Goal: Transaction & Acquisition: Purchase product/service

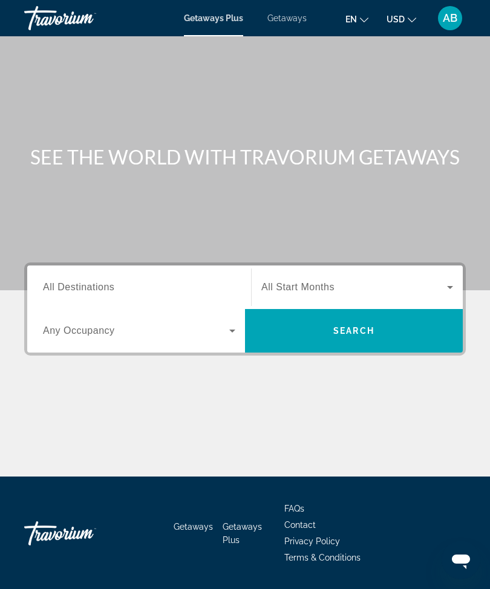
click at [273, 18] on span "Getaways" at bounding box center [286, 18] width 39 height 10
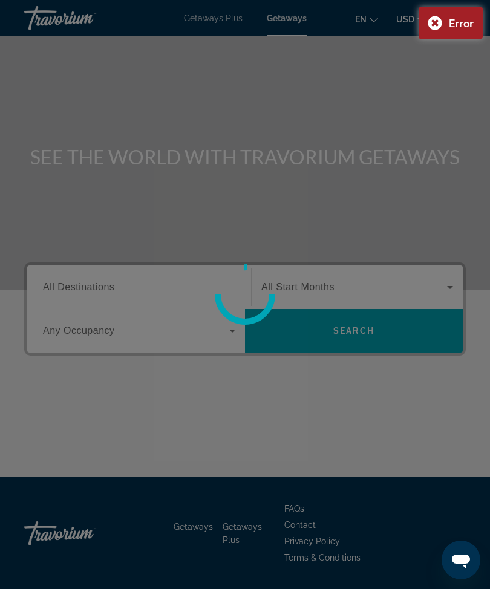
click at [433, 23] on div "Error" at bounding box center [450, 22] width 64 height 31
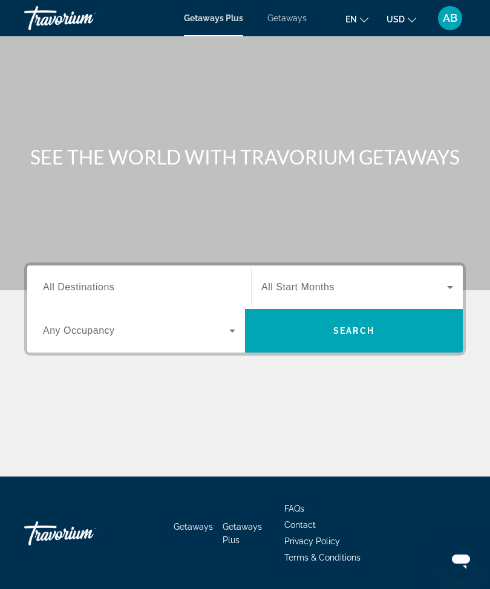
click at [285, 13] on span "Getaways" at bounding box center [286, 18] width 39 height 10
click at [137, 292] on input "Destination All Destinations" at bounding box center [139, 287] width 192 height 15
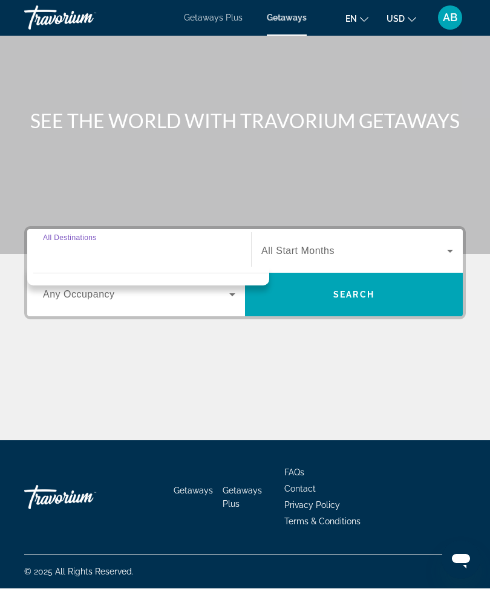
scroll to position [40, 0]
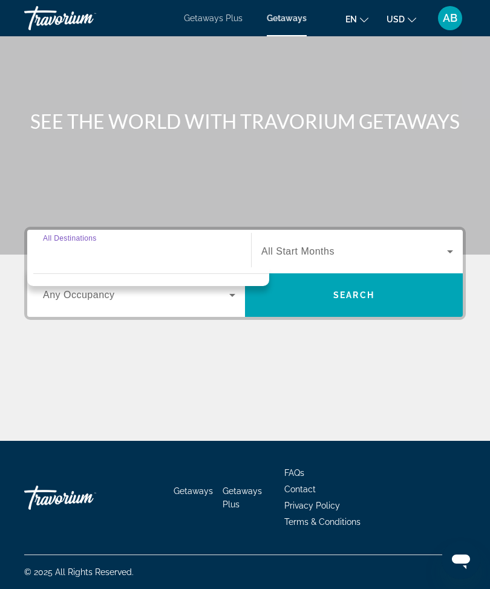
click at [163, 245] on input "Destination All Destinations" at bounding box center [139, 252] width 192 height 15
click at [298, 384] on div "Main content" at bounding box center [244, 395] width 441 height 91
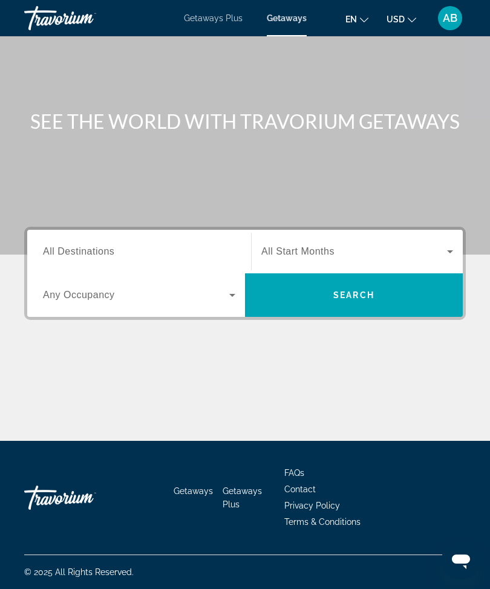
click at [304, 339] on div "Destination All Destinations Start Month All Start Months Occupancy Any Occupan…" at bounding box center [245, 334] width 490 height 214
click at [69, 248] on span "All Destinations" at bounding box center [78, 251] width 71 height 10
click at [69, 248] on input "Destination All Destinations" at bounding box center [139, 252] width 192 height 15
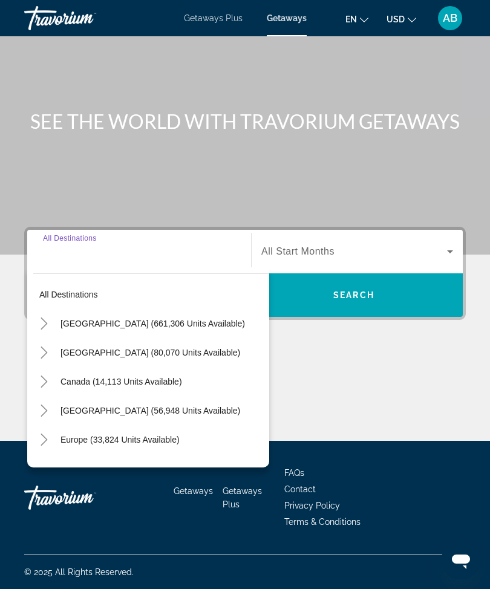
click at [147, 253] on input "Destination All Destinations" at bounding box center [139, 252] width 192 height 15
click at [41, 325] on icon "Toggle United States (661,306 units available)" at bounding box center [44, 323] width 7 height 12
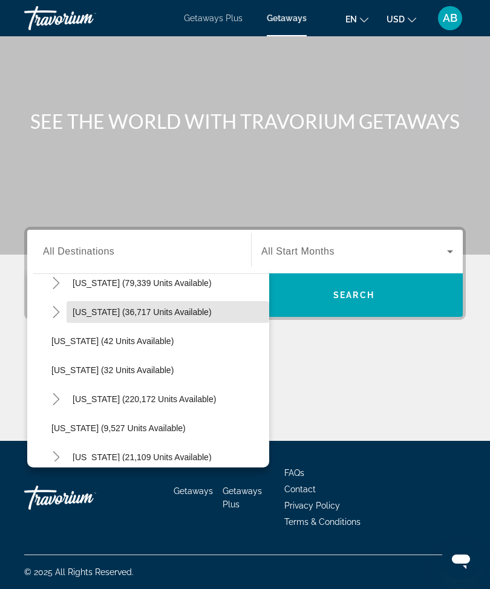
scroll to position [128, 0]
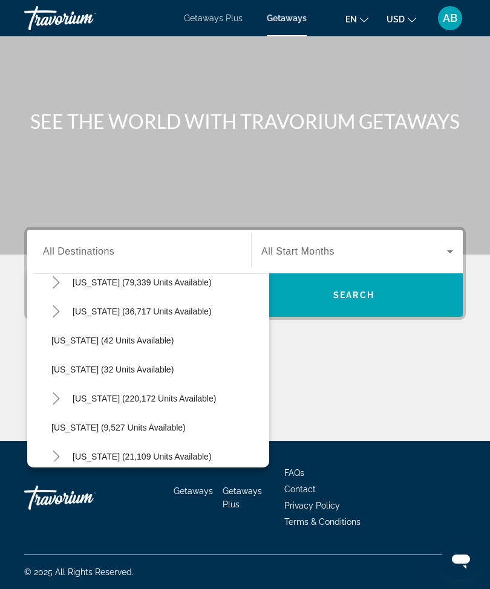
click at [54, 398] on icon "Toggle Florida (220,172 units available)" at bounding box center [56, 398] width 12 height 12
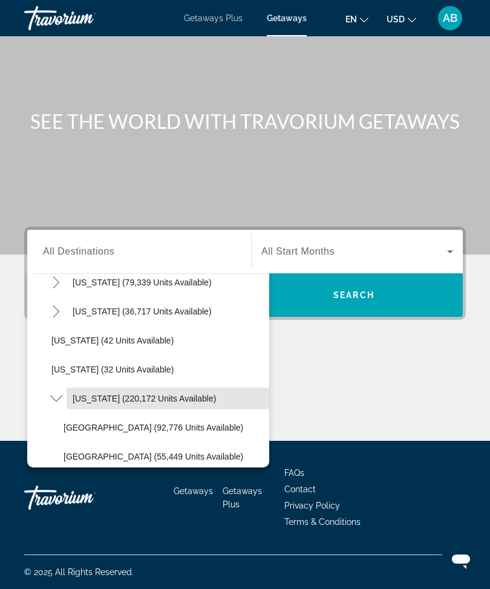
scroll to position [183, 0]
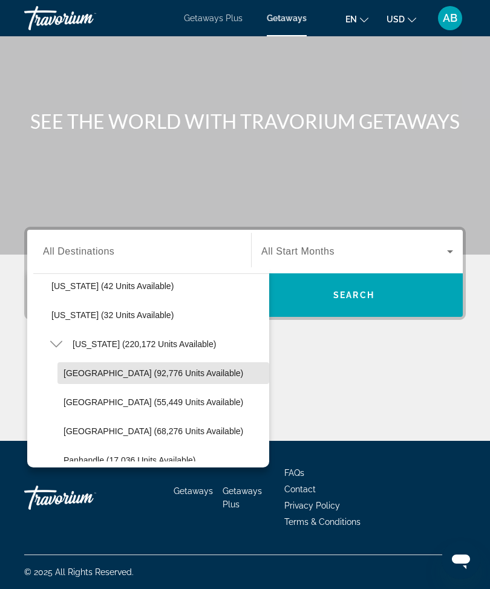
click at [157, 375] on span "Search widget" at bounding box center [163, 372] width 212 height 29
type input "**********"
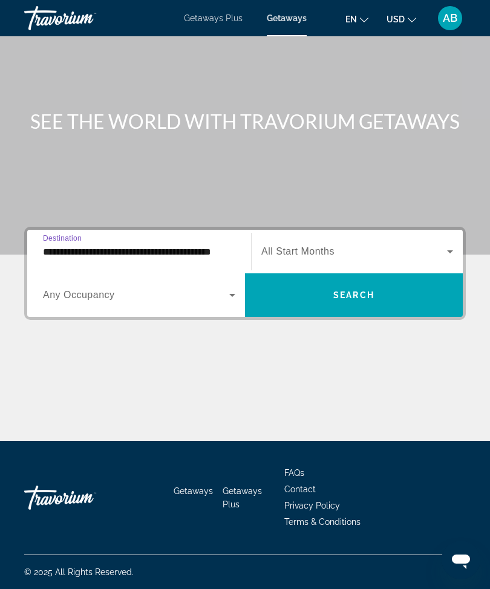
click at [341, 244] on span "Search widget" at bounding box center [354, 251] width 186 height 15
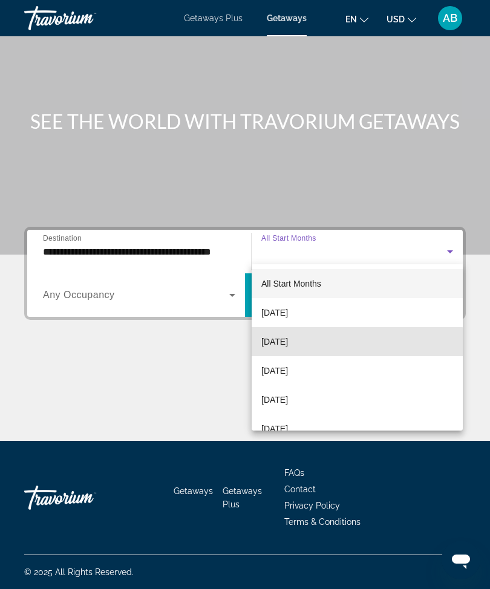
click at [288, 342] on span "[DATE]" at bounding box center [274, 341] width 27 height 15
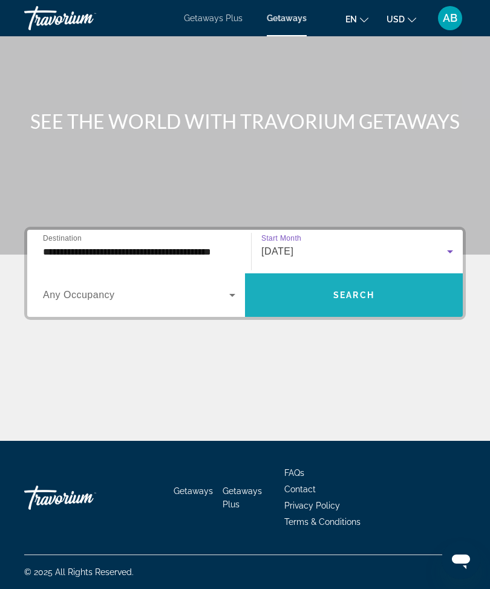
click at [334, 297] on span "Search widget" at bounding box center [354, 294] width 218 height 29
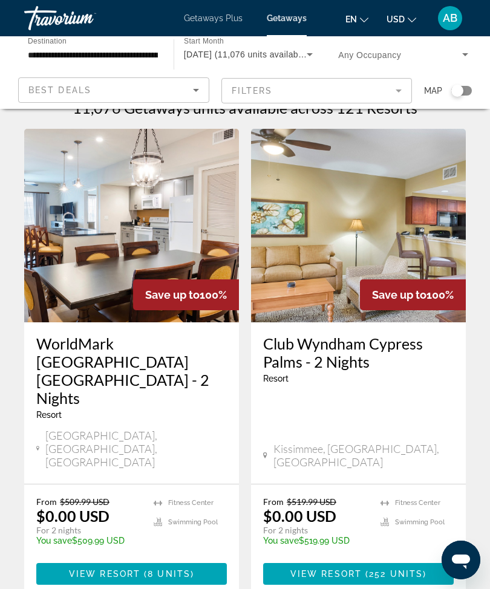
scroll to position [33, 0]
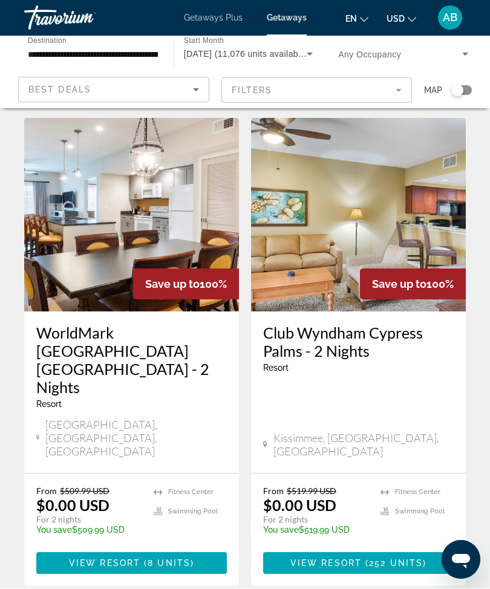
click at [77, 51] on input "**********" at bounding box center [93, 55] width 130 height 15
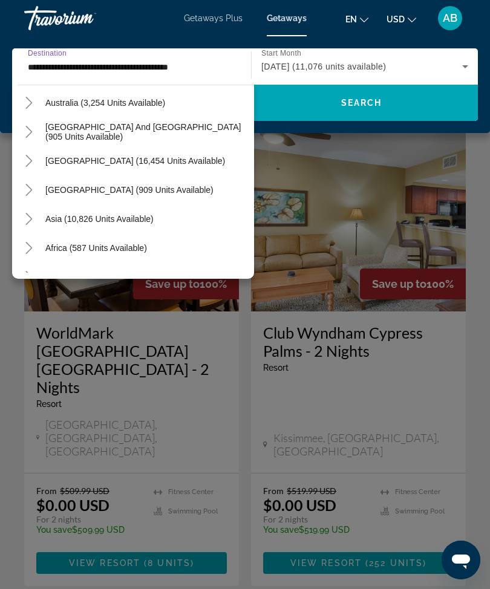
scroll to position [1628, 0]
click at [25, 170] on mat-icon "Toggle South America (16,454 units available)" at bounding box center [28, 160] width 21 height 21
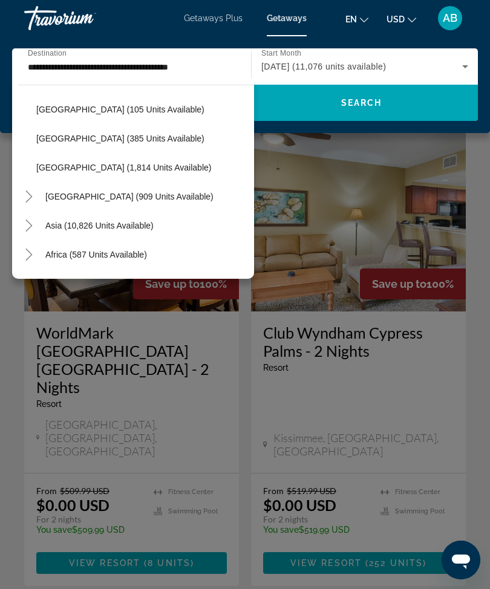
scroll to position [1859, 0]
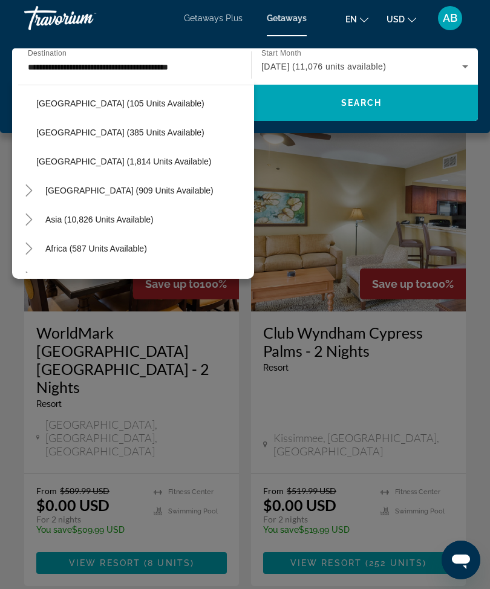
click at [33, 197] on mat-icon "Toggle Central America (909 units available)" at bounding box center [28, 190] width 21 height 21
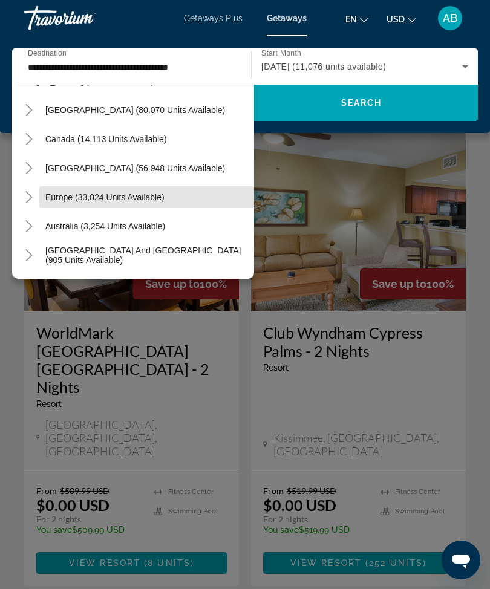
scroll to position [1503, 0]
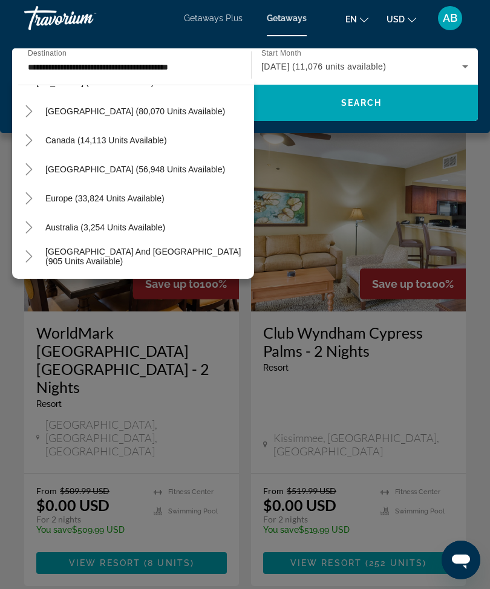
click at [25, 169] on icon "Toggle Caribbean & Atlantic Islands (56,948 units available)" at bounding box center [29, 169] width 12 height 12
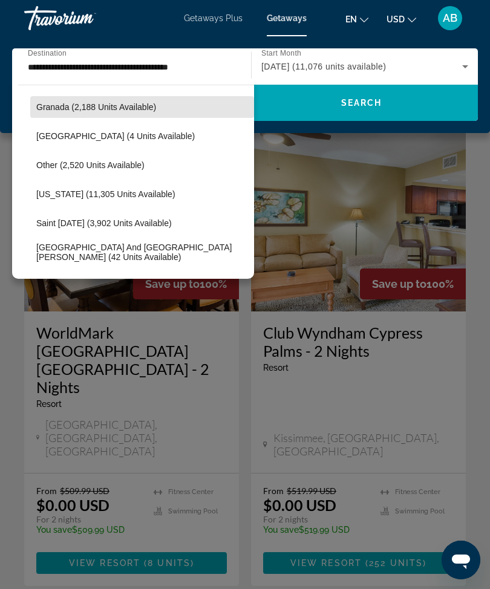
scroll to position [1772, 0]
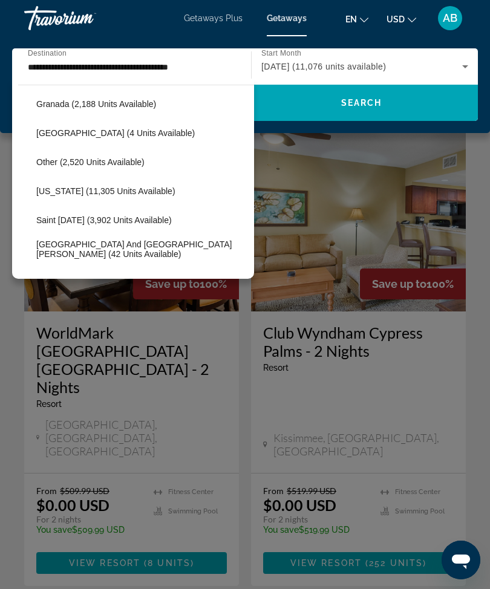
click at [144, 192] on span "[US_STATE] (11,305 units available)" at bounding box center [105, 191] width 139 height 10
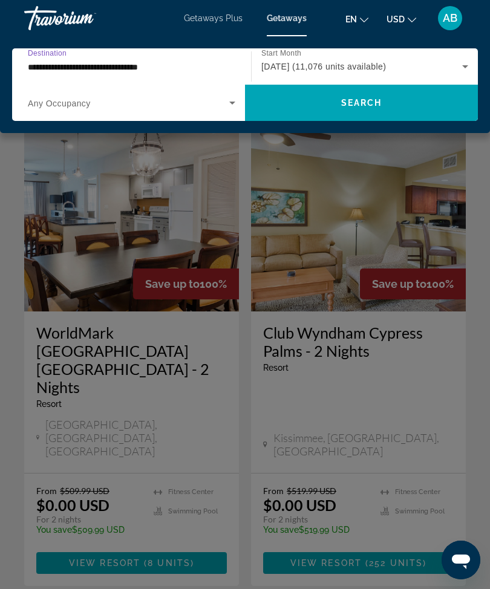
click at [368, 110] on span "Search widget" at bounding box center [361, 102] width 233 height 29
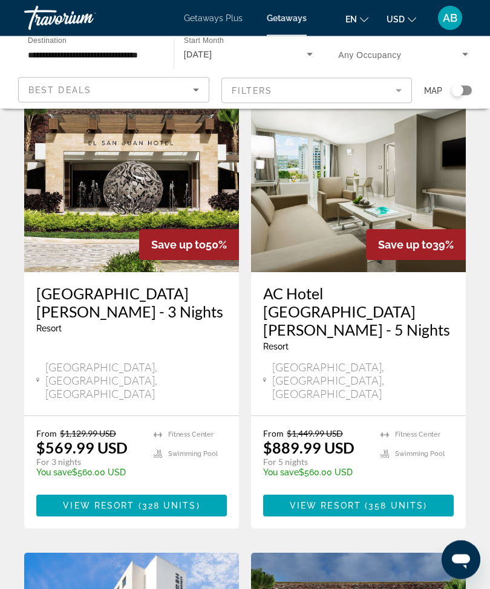
scroll to position [542, 0]
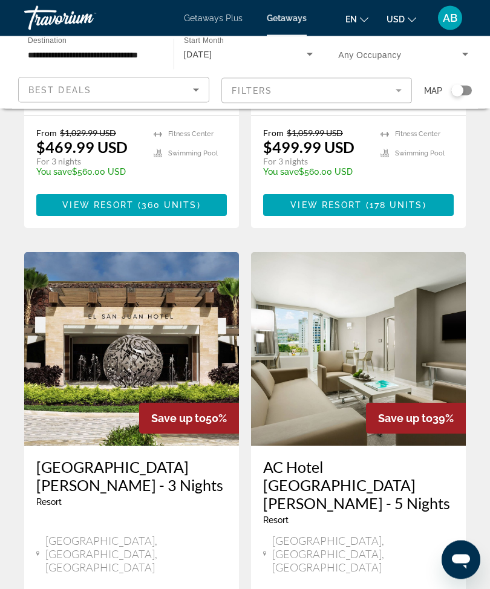
click at [114, 50] on input "**********" at bounding box center [93, 55] width 130 height 15
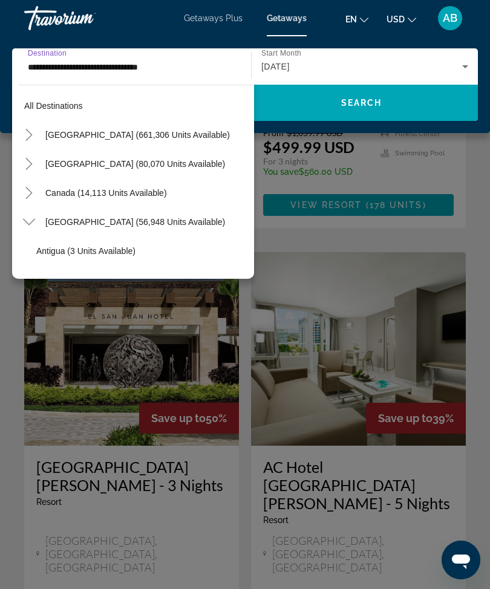
scroll to position [0, 0]
click at [26, 134] on icon "Toggle United States (661,306 units available)" at bounding box center [29, 135] width 12 height 12
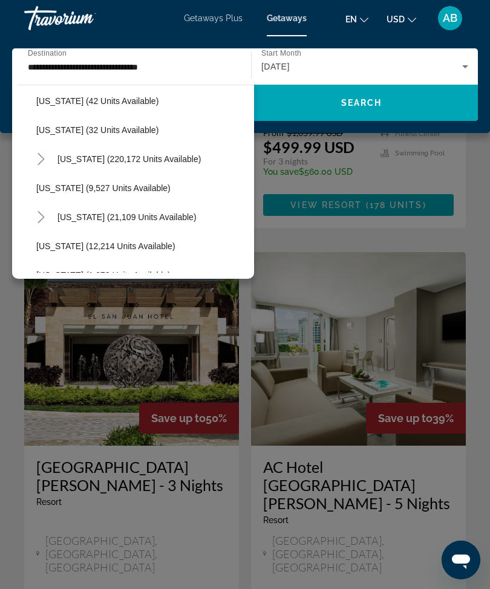
scroll to position [178, 0]
click at [38, 165] on icon "Toggle Florida (220,172 units available)" at bounding box center [40, 160] width 7 height 12
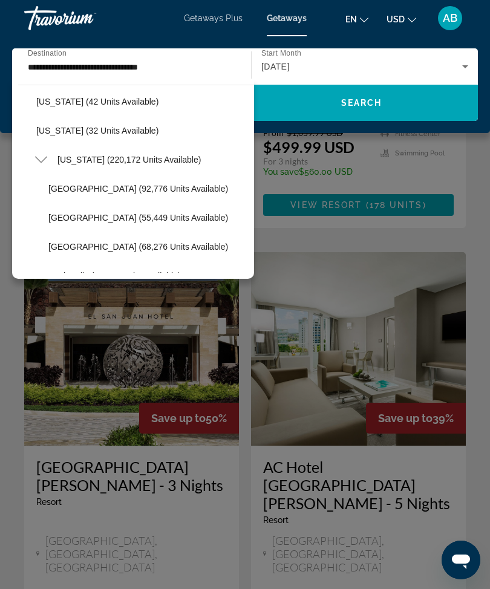
click at [157, 187] on span "[GEOGRAPHIC_DATA] (92,776 units available)" at bounding box center [138, 189] width 180 height 10
type input "**********"
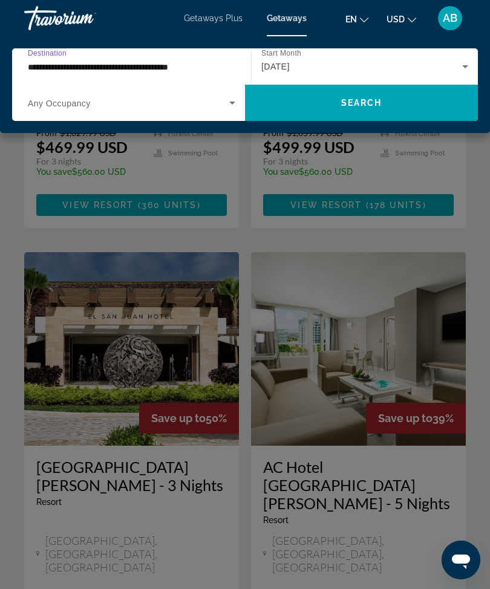
click at [369, 105] on span "Search" at bounding box center [361, 103] width 41 height 10
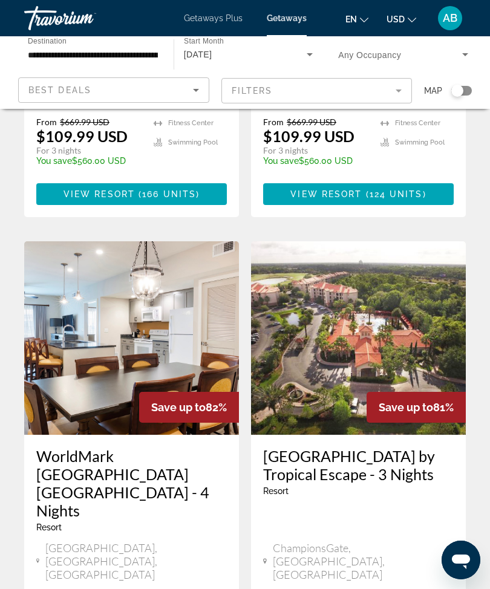
scroll to position [2320, 0]
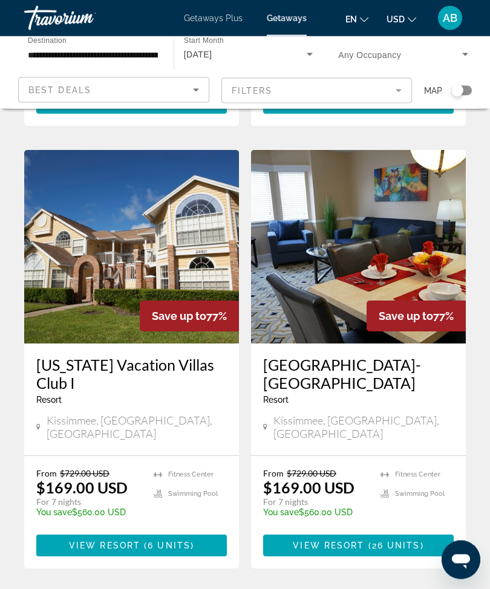
scroll to position [445, 0]
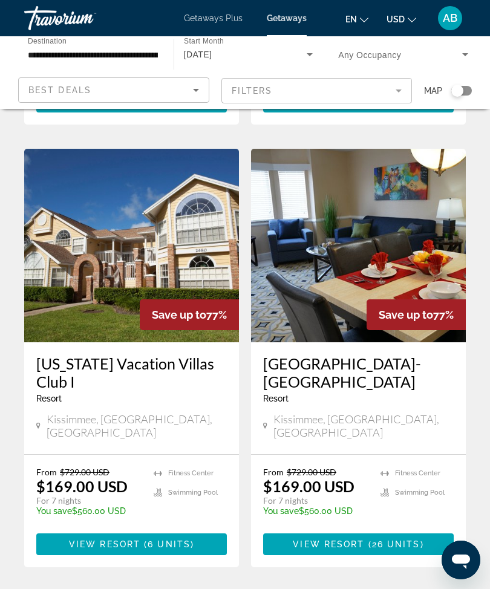
click at [154, 231] on img "Main content" at bounding box center [131, 245] width 215 height 193
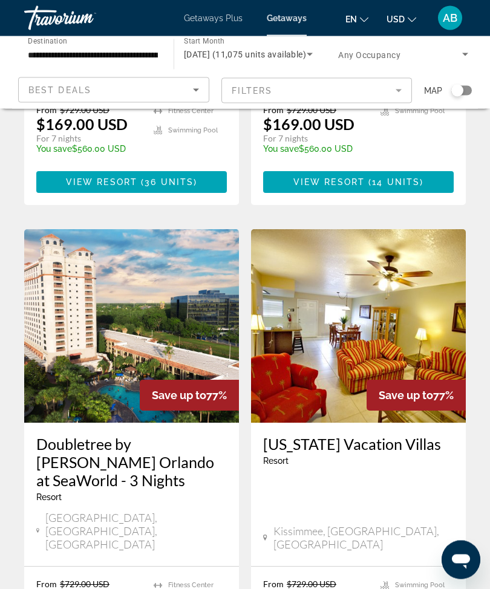
scroll to position [2161, 0]
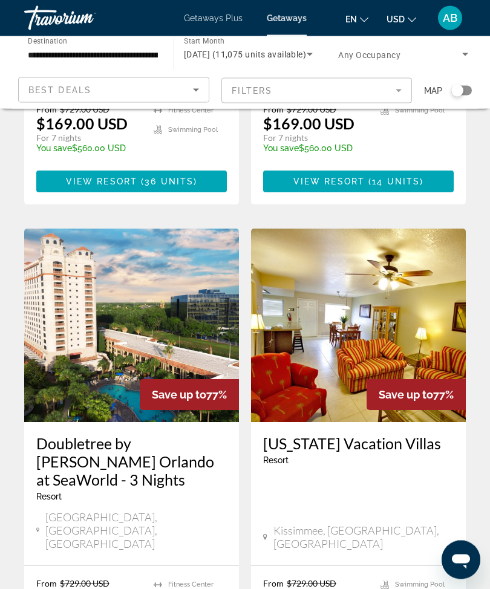
click at [160, 229] on img "Main content" at bounding box center [131, 325] width 215 height 193
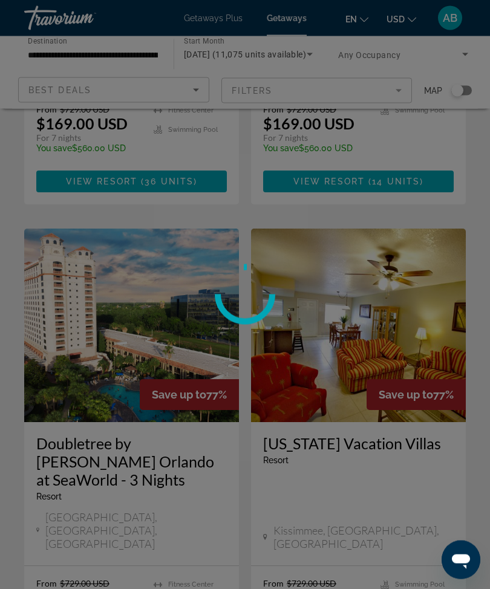
scroll to position [2162, 0]
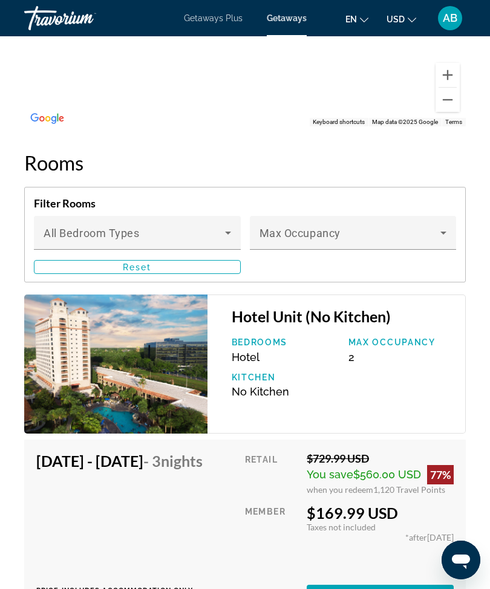
scroll to position [2049, 0]
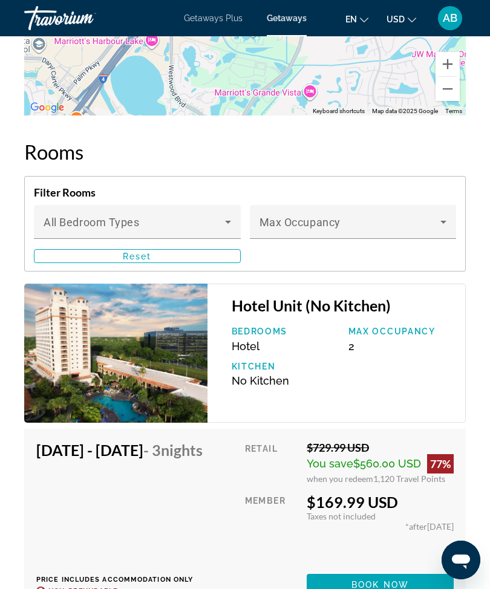
click at [438, 222] on icon "Main content" at bounding box center [443, 222] width 15 height 15
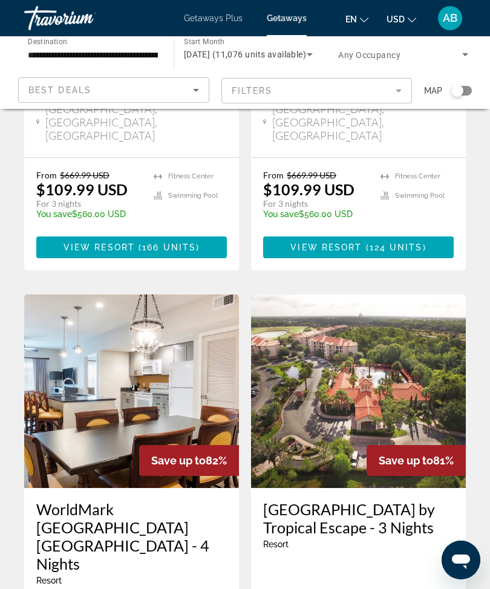
scroll to position [2331, 0]
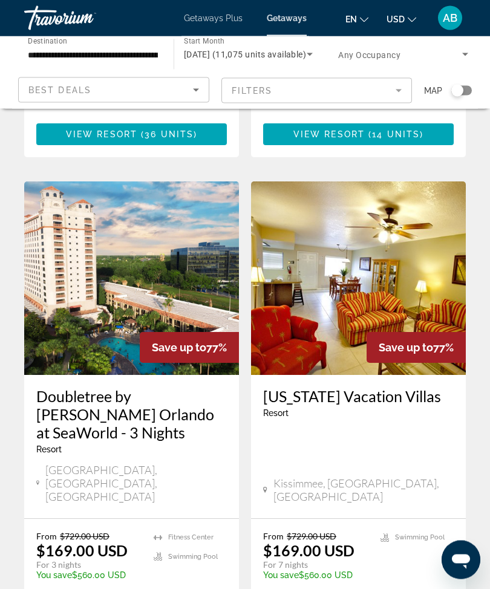
scroll to position [2295, 0]
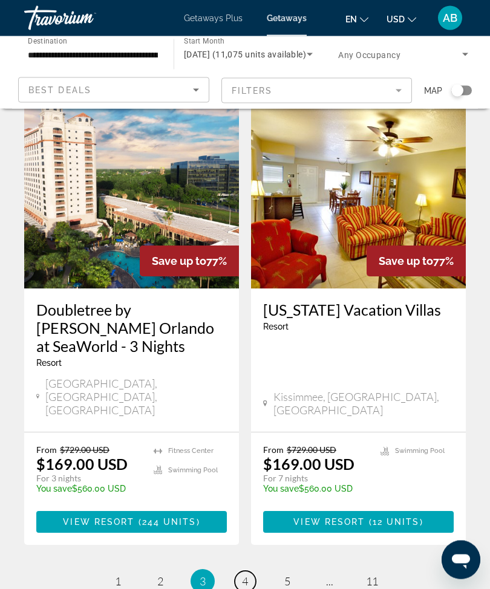
click at [253, 571] on link "page 4" at bounding box center [245, 581] width 21 height 21
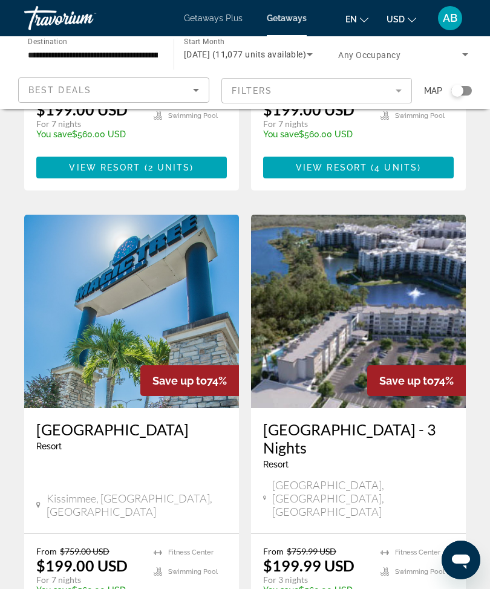
scroll to position [1821, 0]
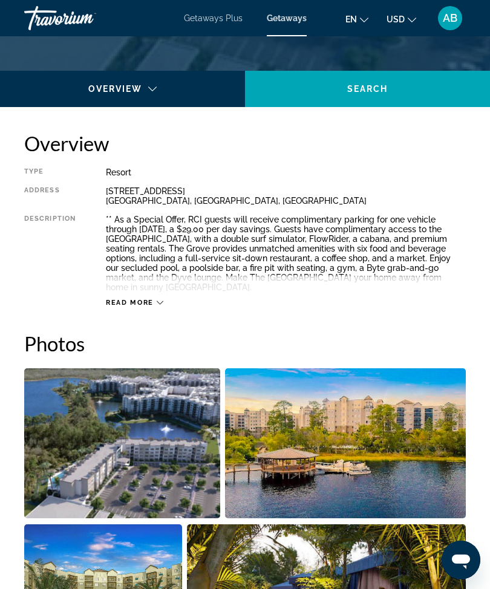
scroll to position [541, 0]
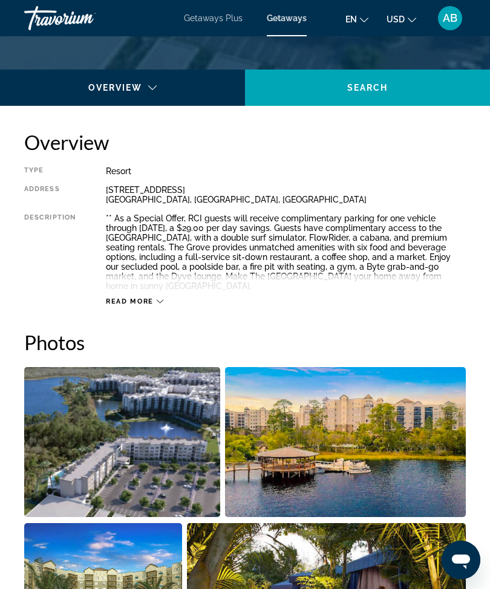
click at [154, 299] on div "Read more" at bounding box center [134, 301] width 57 height 8
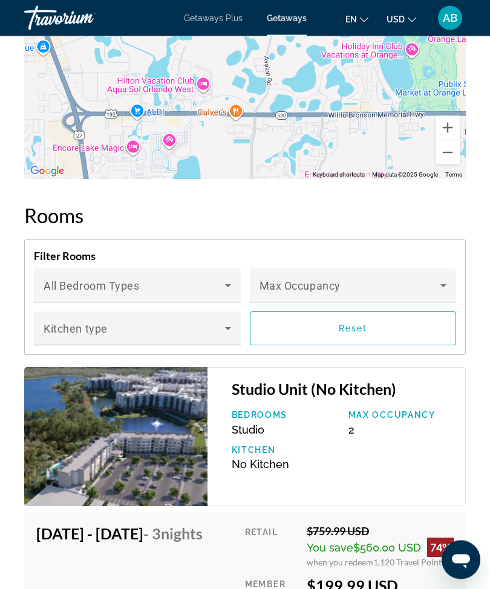
scroll to position [2087, 0]
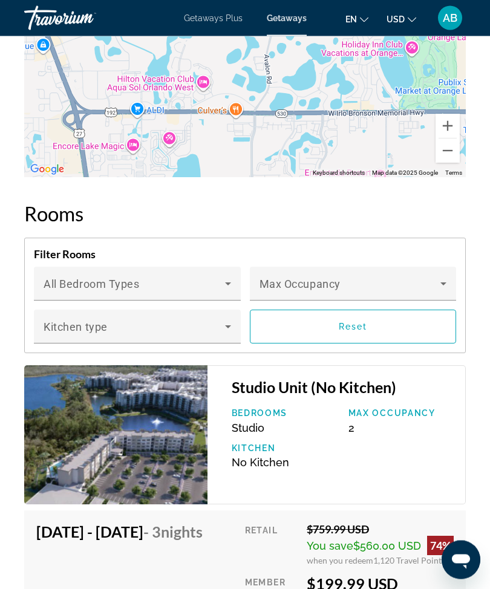
click at [449, 282] on icon "Main content" at bounding box center [443, 284] width 15 height 15
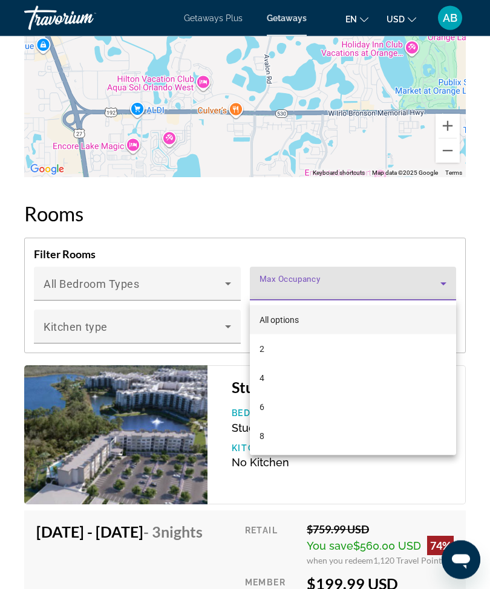
scroll to position [2087, 0]
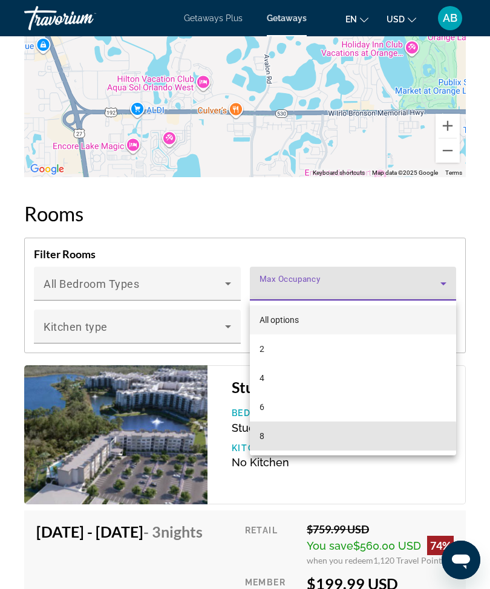
click at [303, 437] on mat-option "8" at bounding box center [353, 435] width 207 height 29
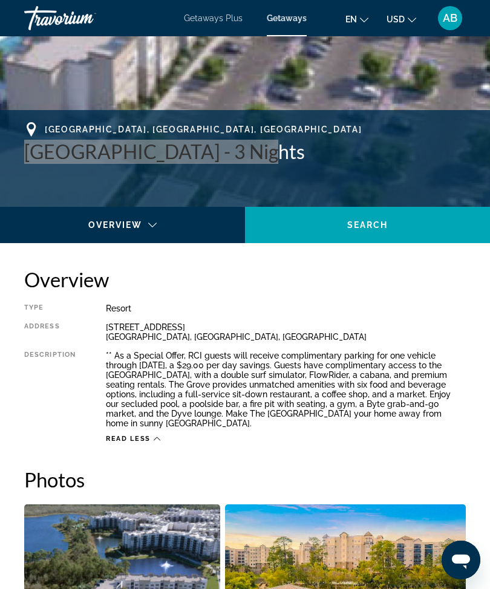
scroll to position [401, 0]
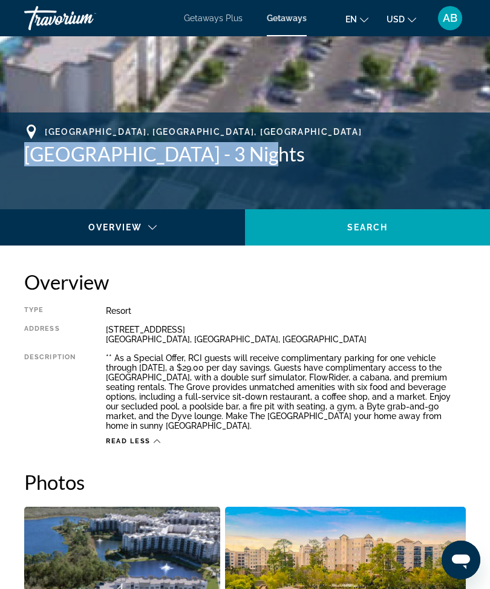
click at [407, 303] on div "Overview Type Resort All-Inclusive No All-Inclusive Address [STREET_ADDRESS] De…" at bounding box center [244, 358] width 441 height 176
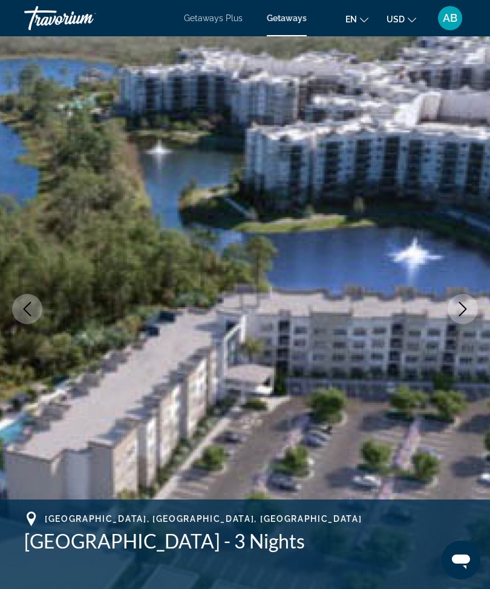
scroll to position [0, 0]
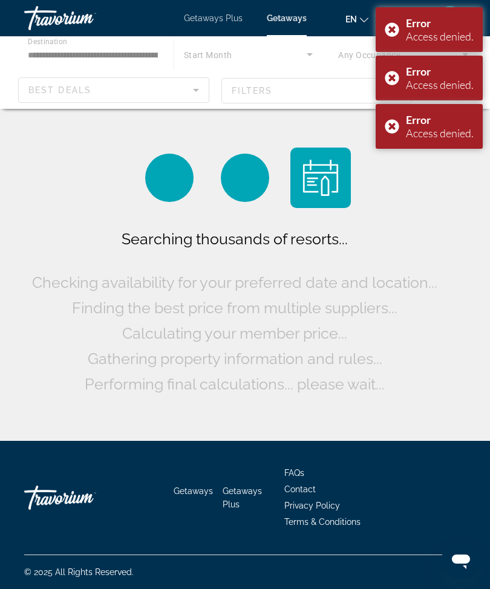
click at [388, 28] on div "Error Access denied." at bounding box center [428, 29] width 107 height 45
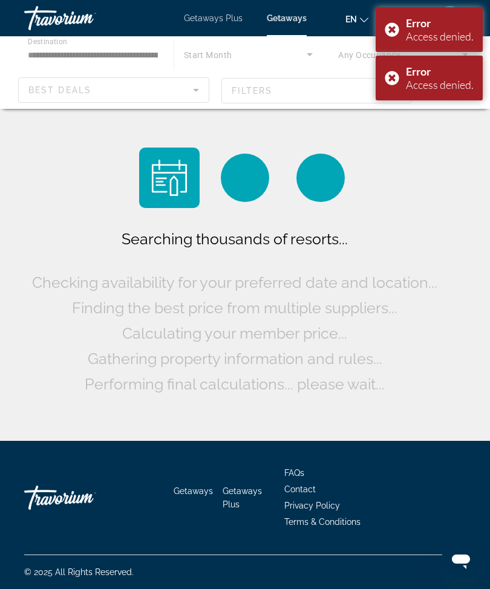
click at [398, 83] on div "Error Access denied." at bounding box center [428, 78] width 107 height 45
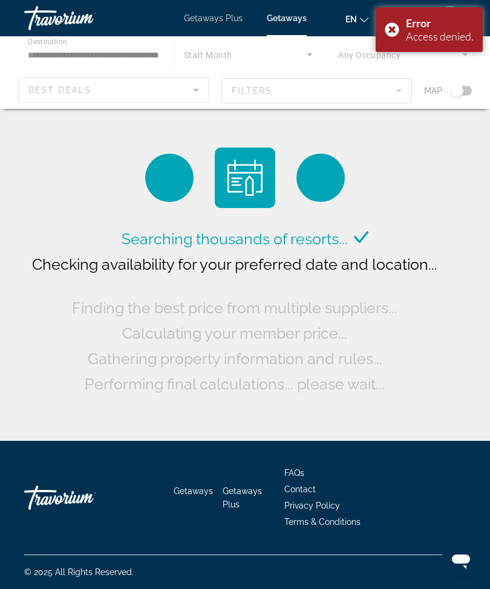
click at [392, 20] on div "Error Access denied." at bounding box center [428, 29] width 107 height 45
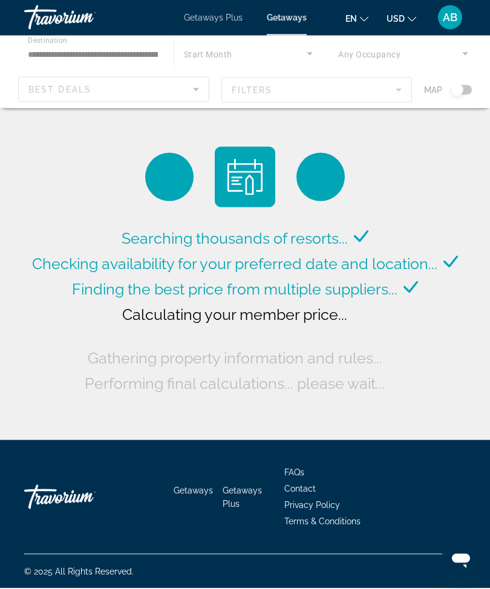
scroll to position [40, 0]
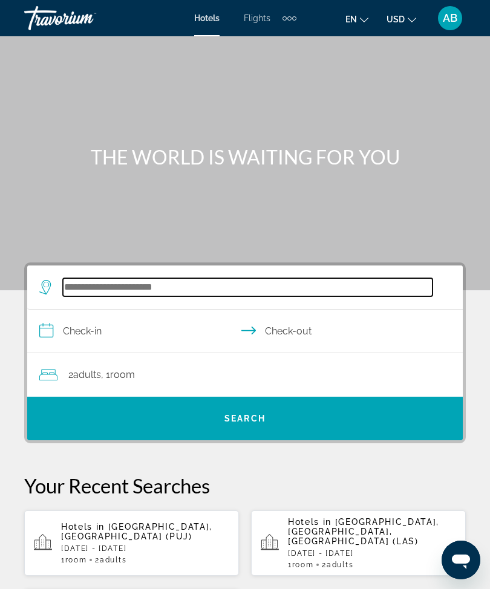
click at [144, 288] on input "Search widget" at bounding box center [247, 287] width 369 height 18
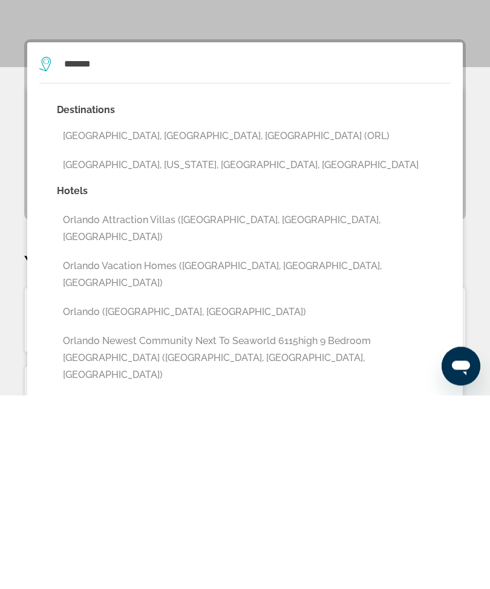
click at [191, 319] on button "Orlando, FL, United States (ORL)" at bounding box center [254, 330] width 394 height 23
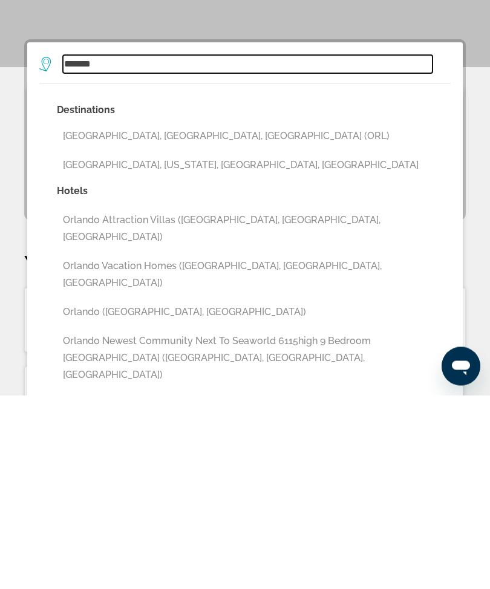
type input "**********"
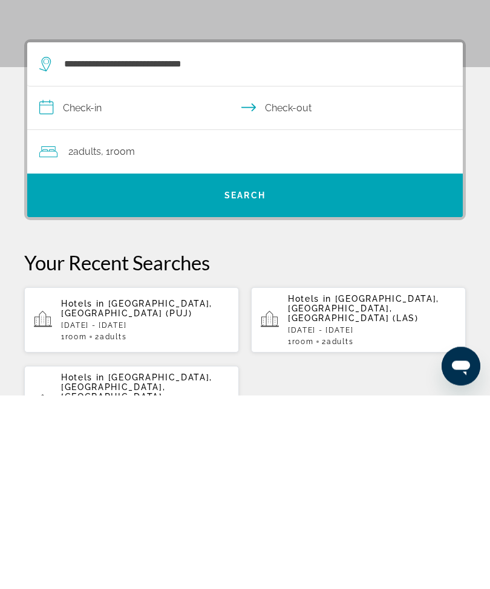
click at [42, 280] on input "**********" at bounding box center [247, 303] width 440 height 47
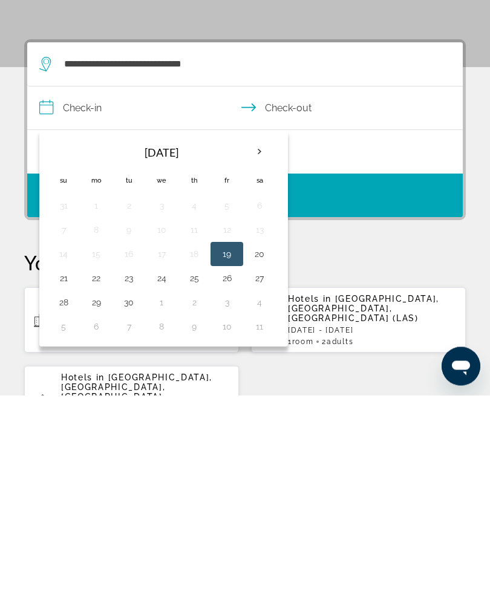
scroll to position [223, 0]
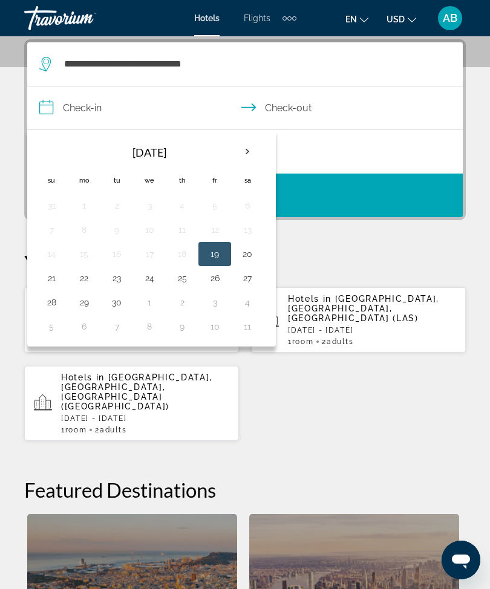
click at [251, 151] on th "Next month" at bounding box center [247, 151] width 33 height 27
click at [219, 224] on button "10" at bounding box center [214, 229] width 19 height 17
click at [90, 255] on button "13" at bounding box center [83, 253] width 19 height 17
type input "**********"
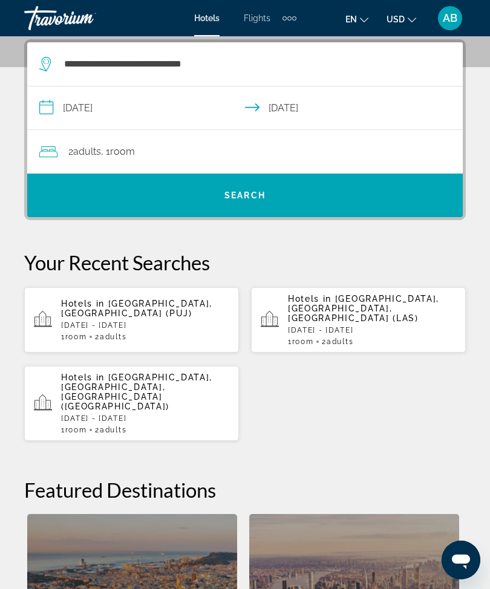
click at [288, 148] on div "2 Adult Adults , 1 Room rooms" at bounding box center [250, 151] width 423 height 17
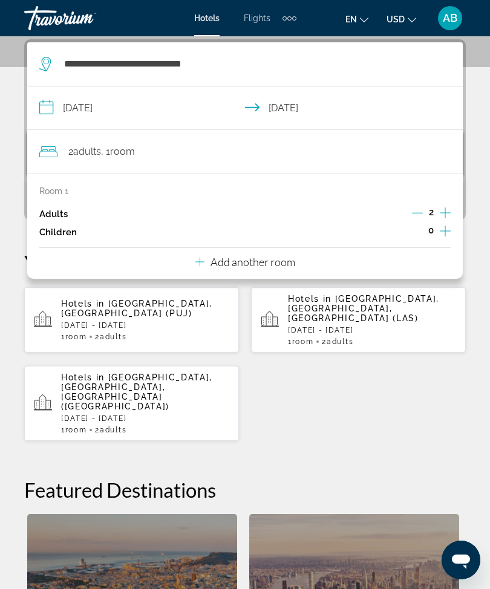
click at [440, 214] on icon "Increment adults" at bounding box center [444, 213] width 11 height 15
click at [450, 211] on icon "Increment adults" at bounding box center [444, 213] width 11 height 15
click at [447, 208] on icon "Increment adults" at bounding box center [444, 213] width 11 height 15
click at [447, 206] on icon "Increment adults" at bounding box center [444, 213] width 11 height 15
click at [427, 236] on div "0" at bounding box center [430, 232] width 39 height 18
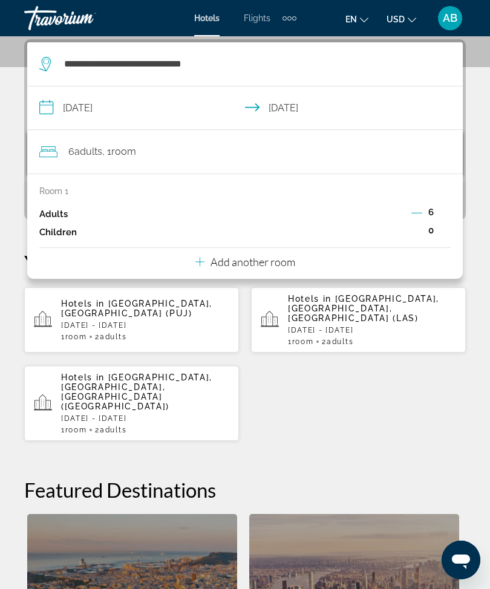
click at [482, 164] on div "**********" at bounding box center [245, 417] width 490 height 756
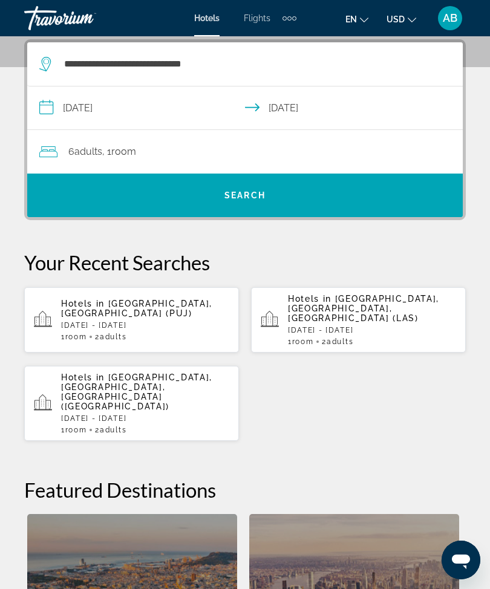
click at [253, 197] on span "Search" at bounding box center [244, 195] width 41 height 10
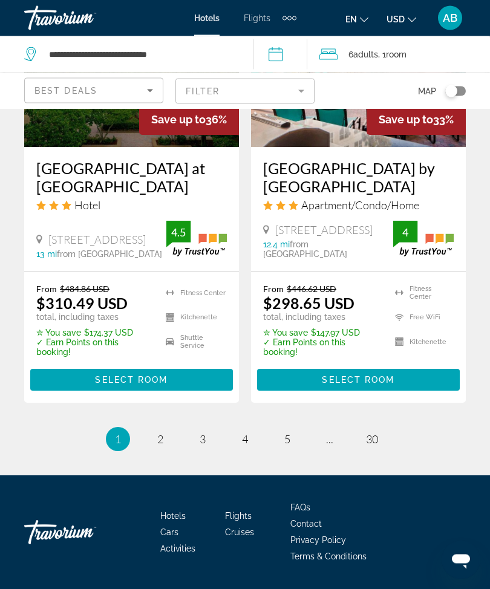
scroll to position [2581, 0]
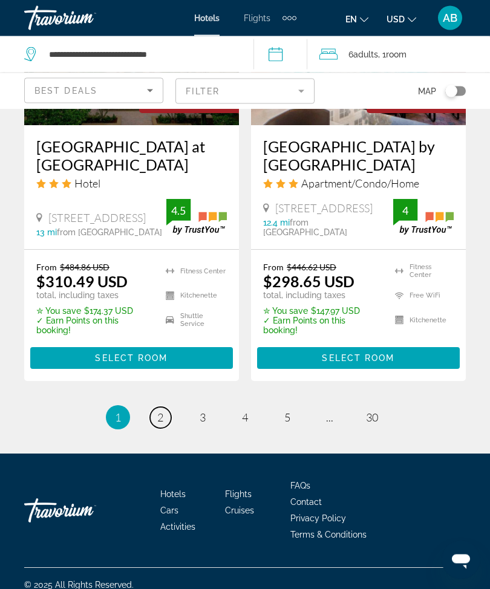
click at [165, 429] on link "page 2" at bounding box center [160, 417] width 21 height 21
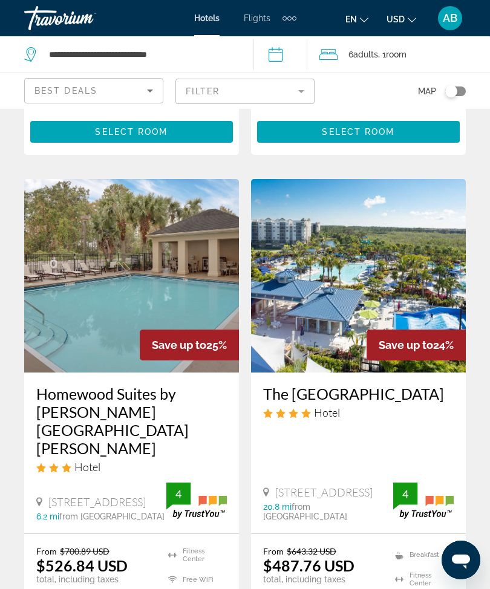
scroll to position [1913, 0]
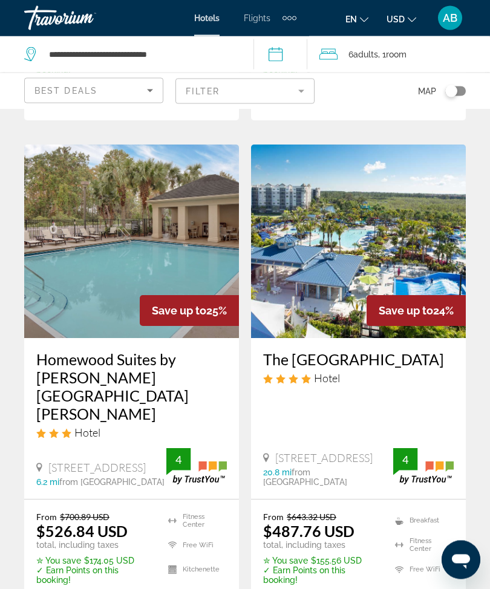
click at [411, 224] on img "Main content" at bounding box center [358, 241] width 215 height 193
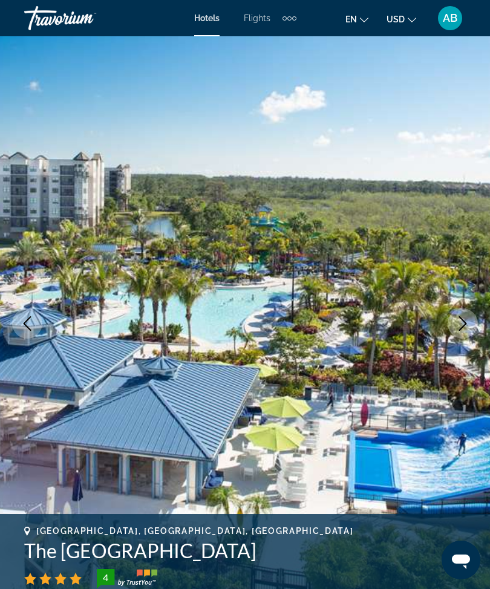
click at [467, 332] on button "Next image" at bounding box center [462, 323] width 30 height 30
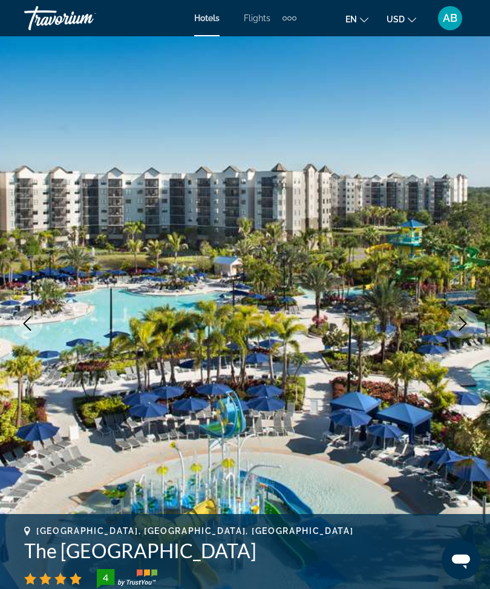
click at [464, 330] on icon "Next image" at bounding box center [462, 323] width 15 height 15
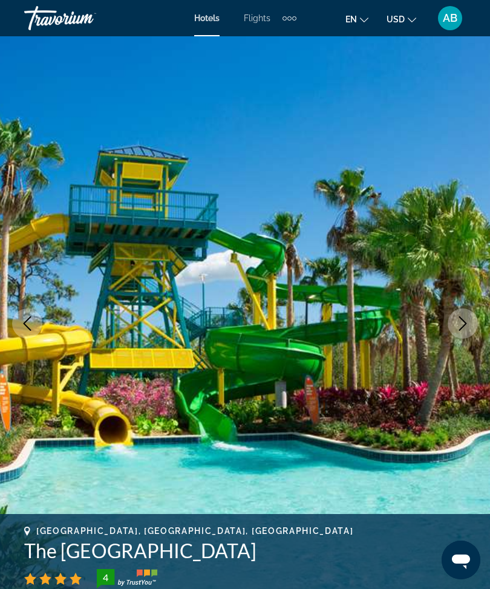
click at [459, 330] on icon "Next image" at bounding box center [463, 323] width 8 height 15
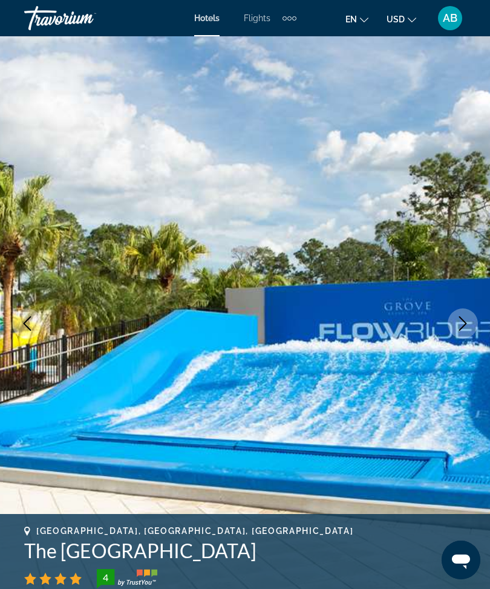
click at [463, 325] on icon "Next image" at bounding box center [462, 323] width 15 height 15
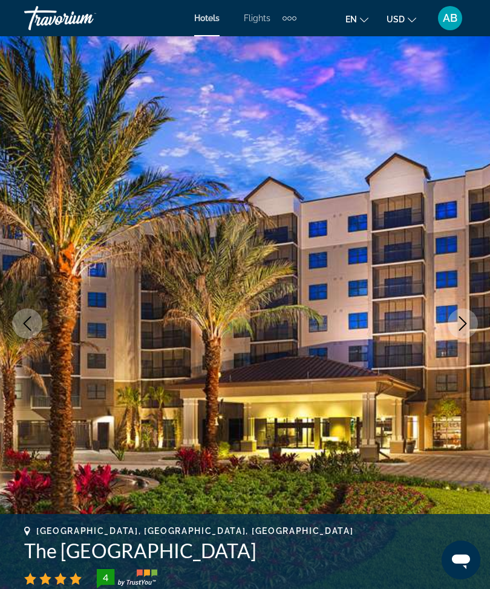
click at [460, 327] on icon "Next image" at bounding box center [462, 323] width 15 height 15
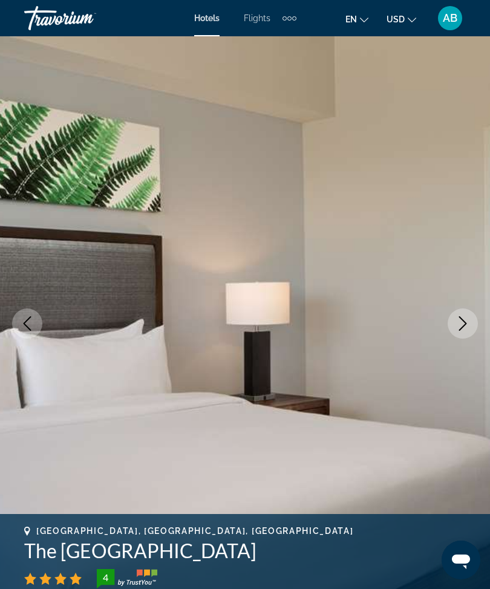
click at [459, 327] on icon "Next image" at bounding box center [462, 323] width 15 height 15
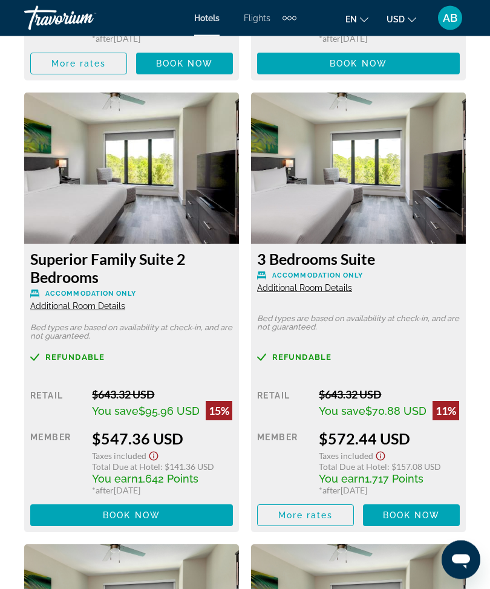
scroll to position [3899, 0]
click at [432, 515] on span "Main content" at bounding box center [411, 515] width 97 height 29
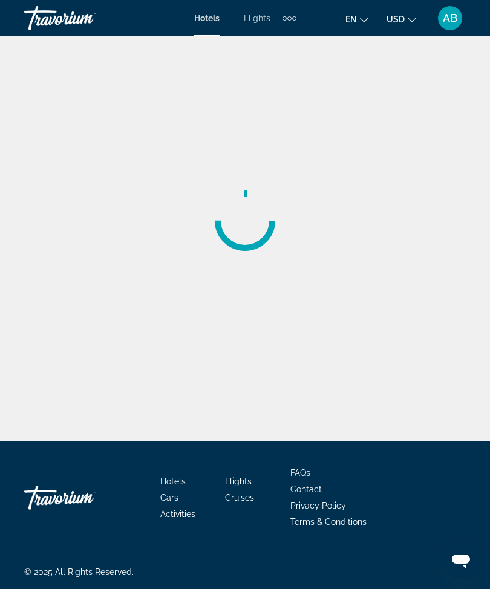
scroll to position [40, 0]
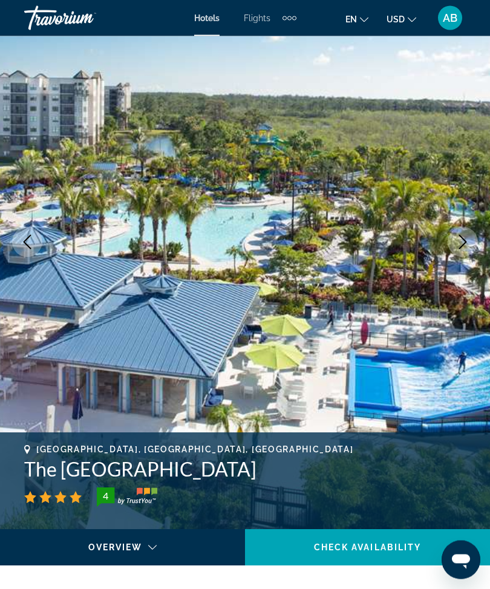
scroll to position [80, 0]
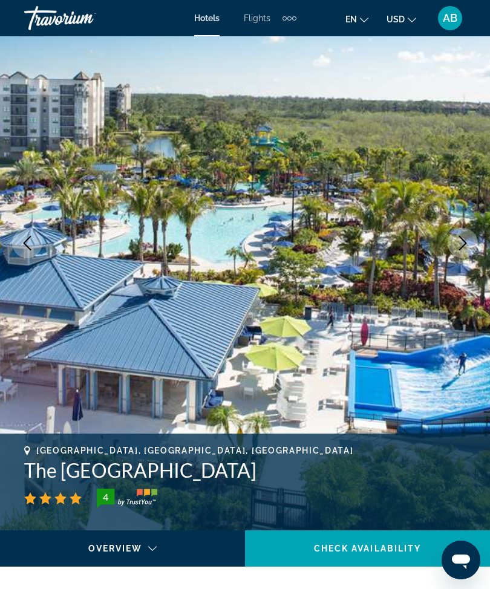
click at [461, 248] on icon "Next image" at bounding box center [462, 243] width 15 height 15
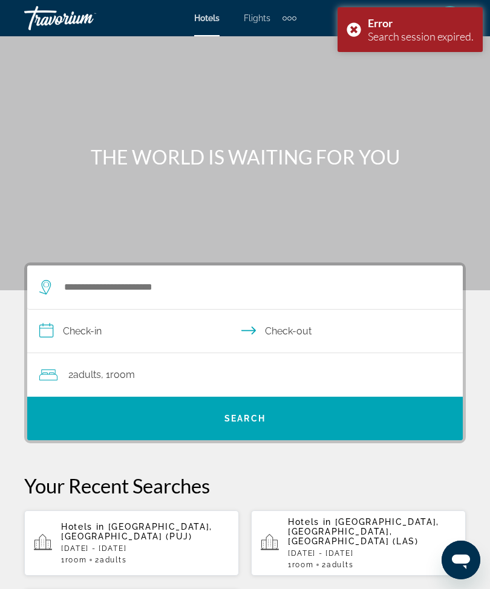
click at [351, 30] on div "Error Search session expired." at bounding box center [409, 29] width 145 height 45
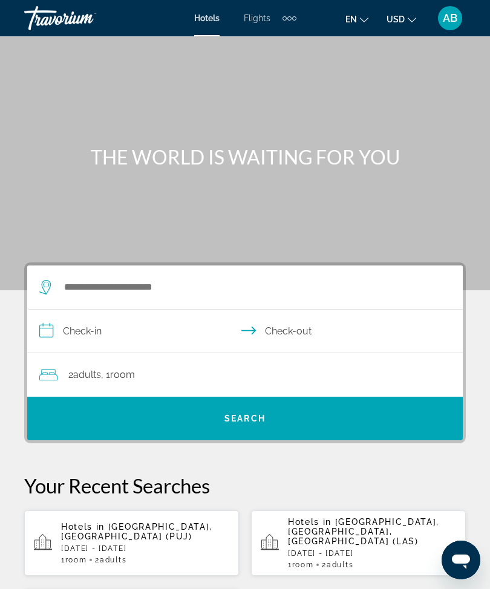
click at [128, 528] on span "Punta Cana, Dominican Republic (PUJ)" at bounding box center [136, 531] width 151 height 19
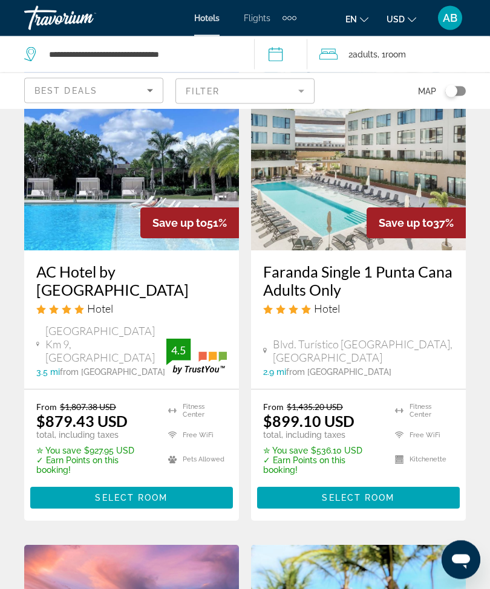
click at [163, 496] on span "Select Room" at bounding box center [131, 498] width 73 height 10
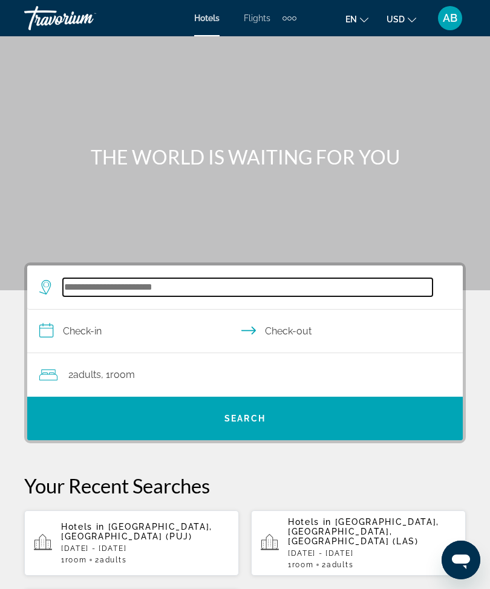
click at [118, 283] on input "Search widget" at bounding box center [247, 287] width 369 height 18
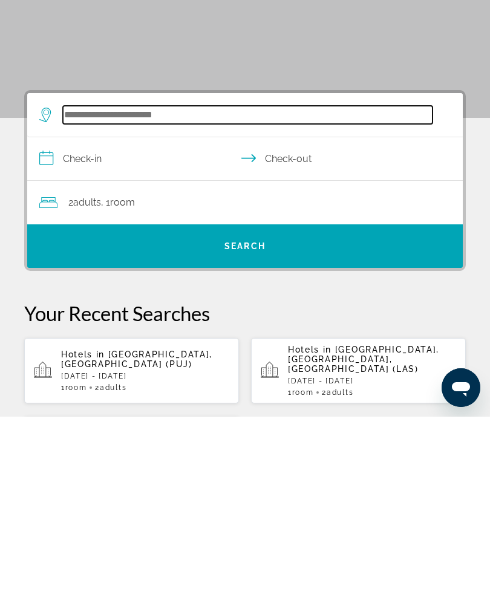
scroll to position [29, 0]
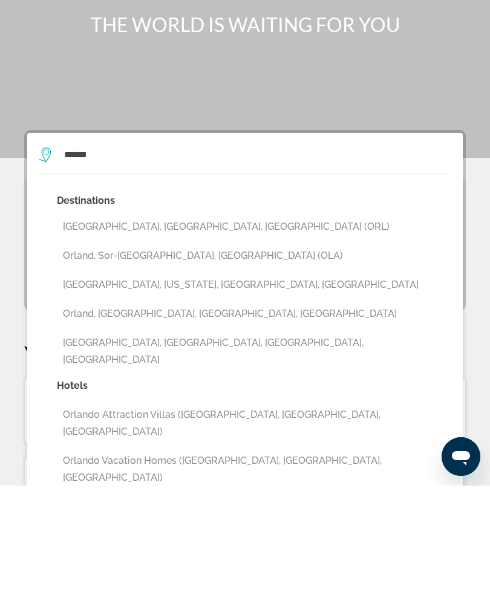
click at [185, 319] on button "Orlando, FL, United States (ORL)" at bounding box center [254, 330] width 394 height 23
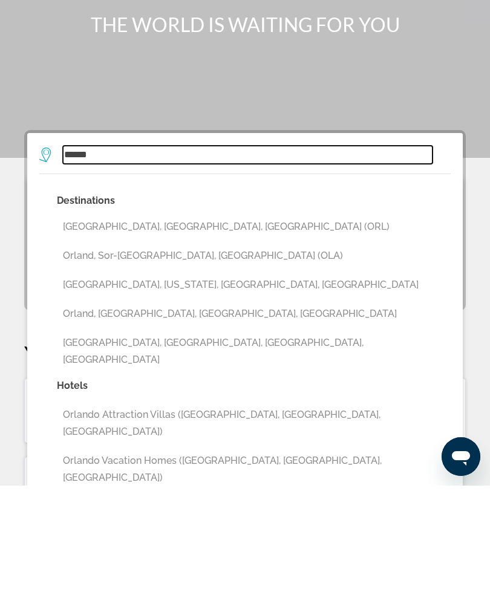
type input "**********"
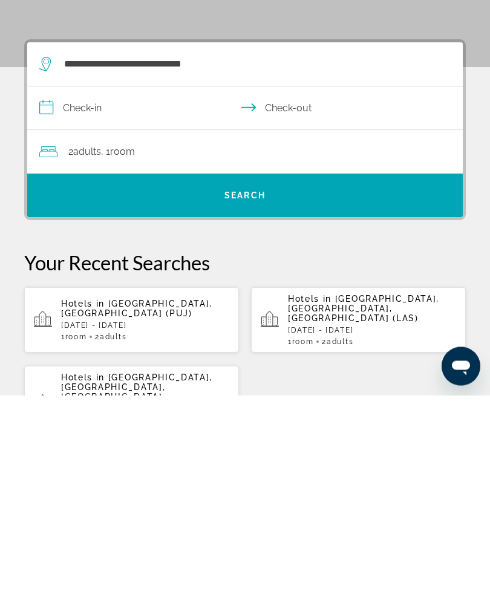
click at [36, 280] on input "**********" at bounding box center [247, 303] width 440 height 47
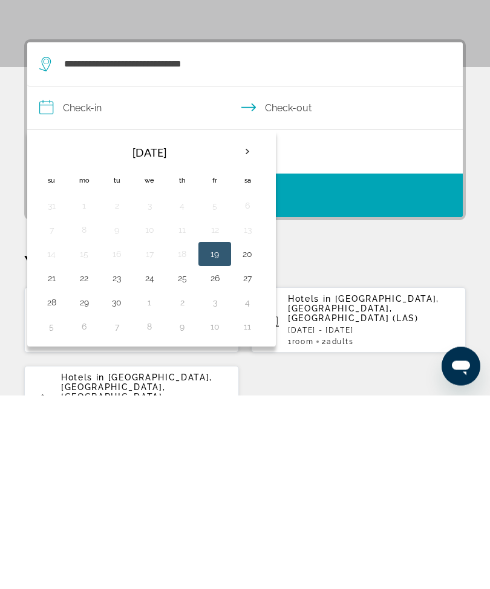
scroll to position [223, 0]
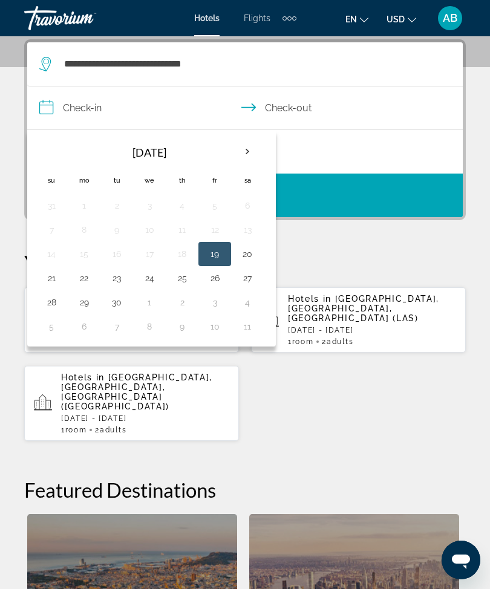
click at [254, 147] on th "Next month" at bounding box center [247, 151] width 33 height 27
click at [256, 235] on button "11" at bounding box center [247, 229] width 19 height 17
click at [122, 254] on button "14" at bounding box center [116, 253] width 19 height 17
type input "**********"
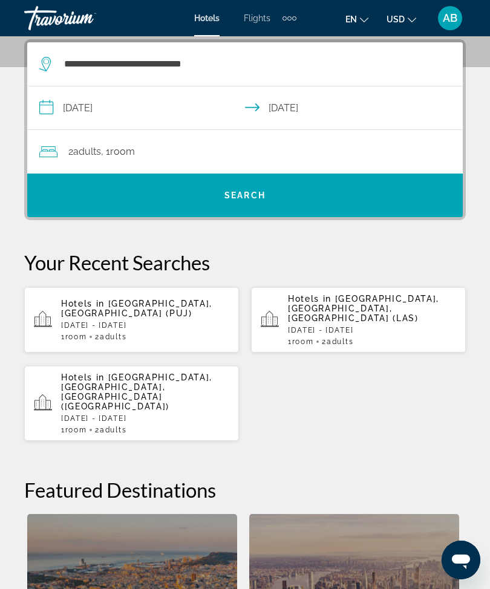
click at [285, 150] on div "2 Adult Adults , 1 Room rooms" at bounding box center [250, 151] width 423 height 17
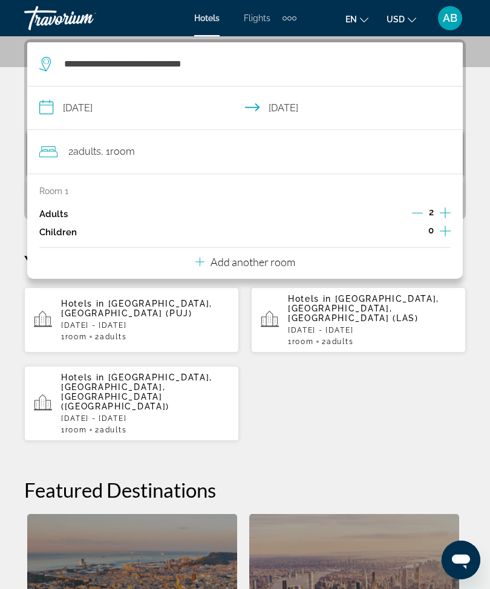
click at [439, 207] on icon "Increment adults" at bounding box center [444, 213] width 11 height 15
click at [442, 210] on icon "Increment adults" at bounding box center [444, 213] width 11 height 15
click at [445, 208] on icon "Increment adults" at bounding box center [444, 212] width 11 height 11
click at [446, 206] on icon "Increment adults" at bounding box center [444, 213] width 11 height 15
click at [481, 158] on div "**********" at bounding box center [245, 417] width 490 height 756
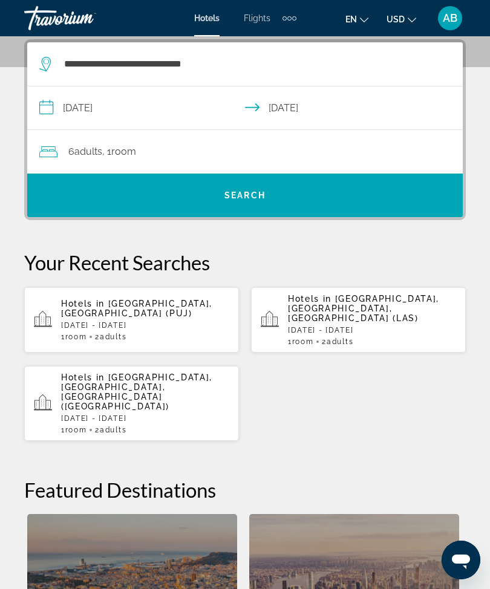
click at [225, 199] on span "Search" at bounding box center [244, 195] width 41 height 10
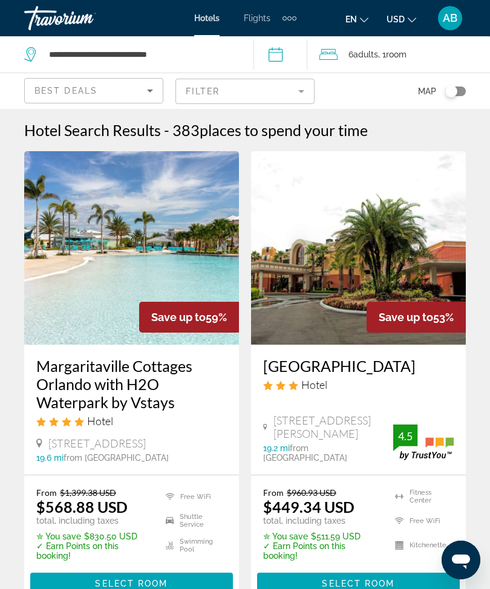
click at [157, 216] on img "Main content" at bounding box center [131, 247] width 215 height 193
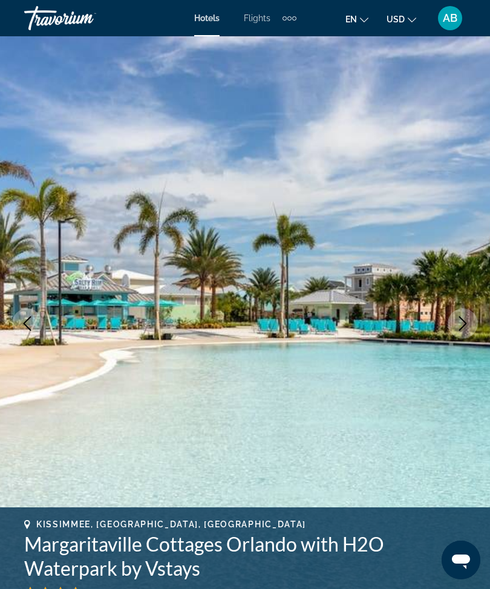
click at [463, 322] on icon "Next image" at bounding box center [462, 323] width 15 height 15
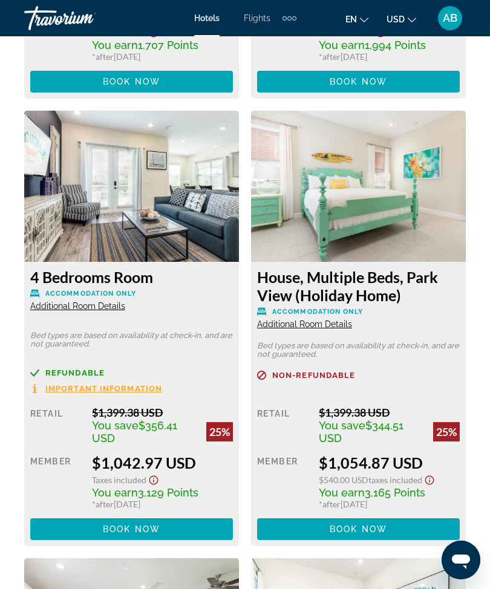
scroll to position [2442, 0]
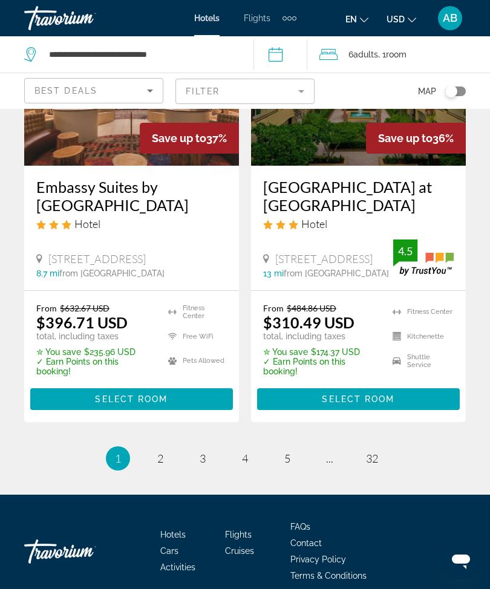
scroll to position [2577, 0]
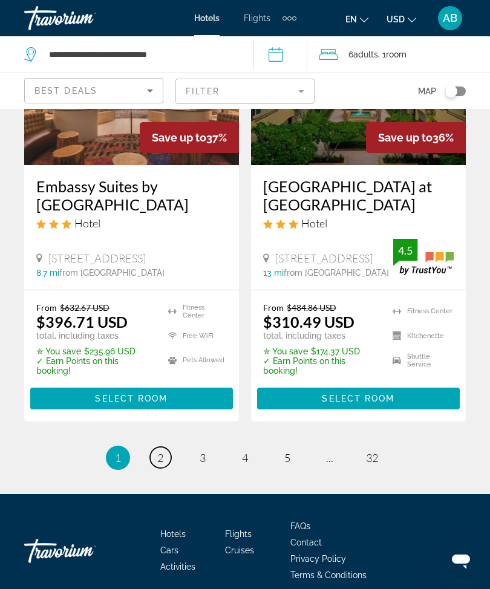
click at [163, 464] on span "2" at bounding box center [160, 457] width 6 height 13
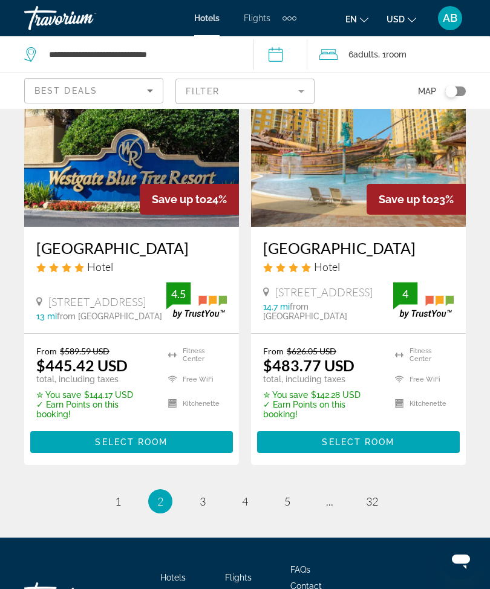
scroll to position [2572, 0]
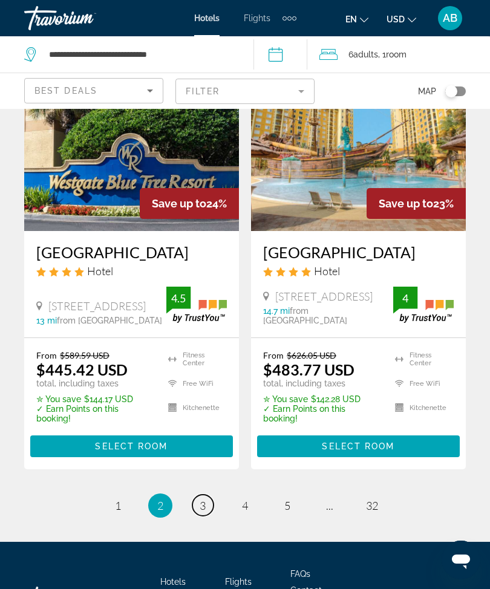
click at [204, 494] on link "page 3" at bounding box center [202, 504] width 21 height 21
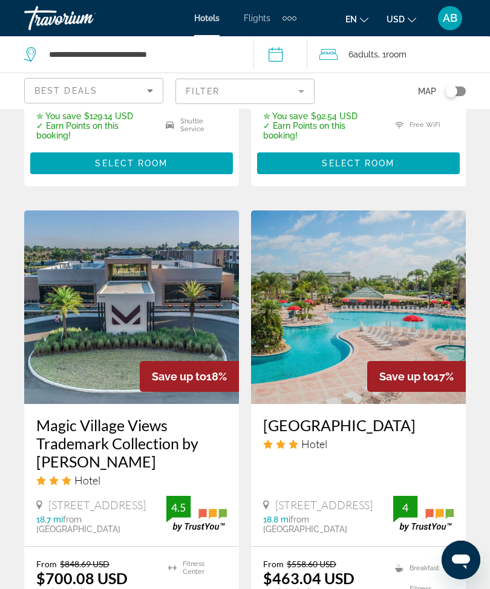
scroll to position [1876, 0]
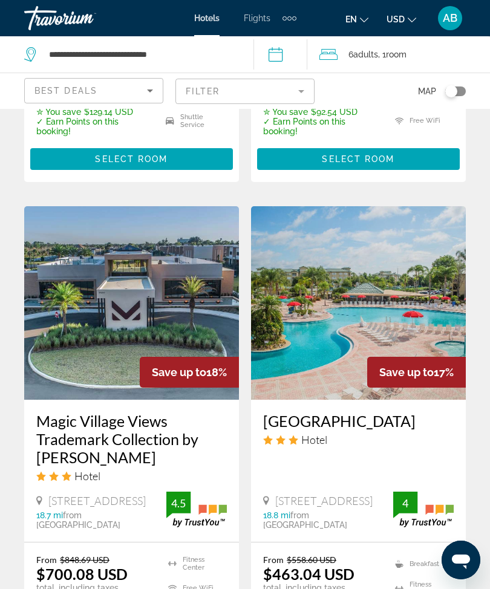
click at [182, 286] on img "Main content" at bounding box center [131, 302] width 215 height 193
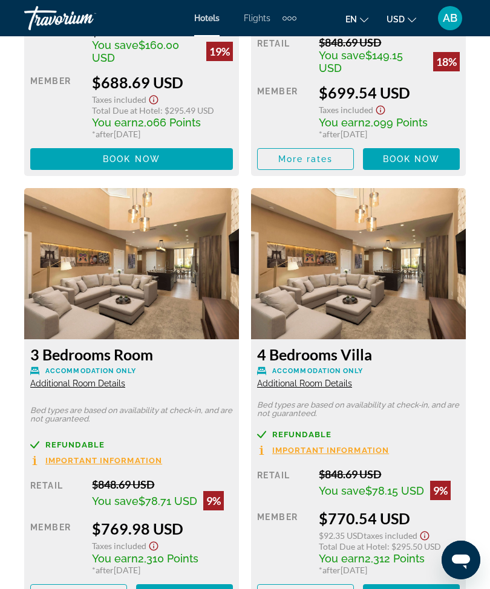
scroll to position [2406, 0]
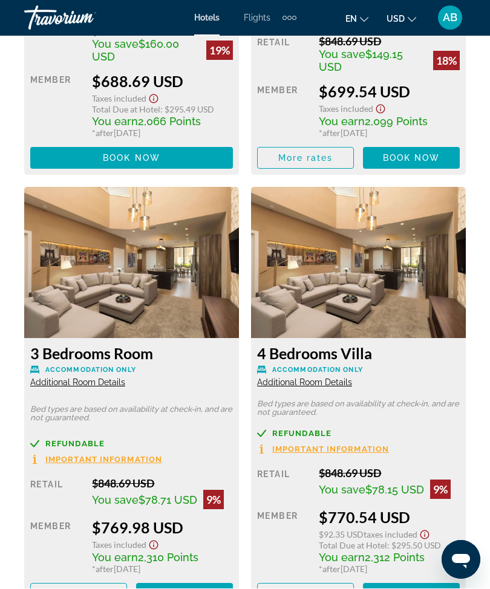
click at [435, 305] on img "Main content" at bounding box center [358, 262] width 215 height 151
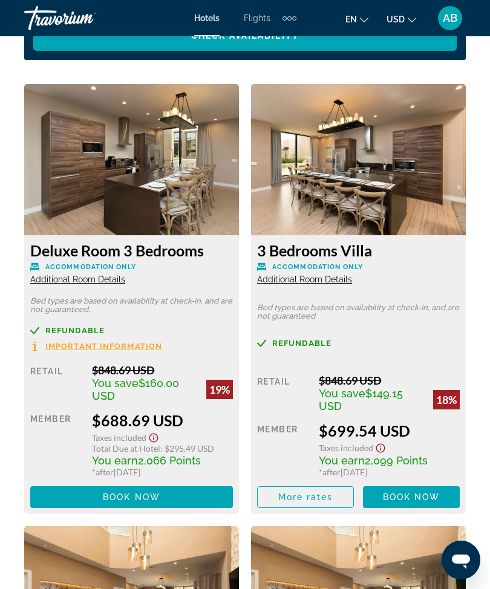
scroll to position [2070, 0]
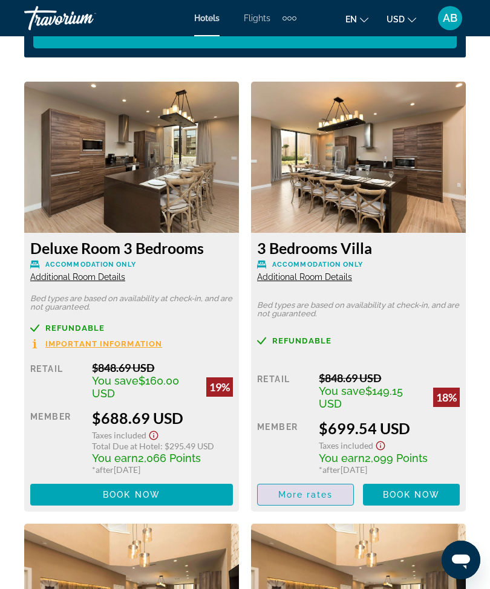
click at [320, 490] on span "More rates" at bounding box center [305, 495] width 55 height 10
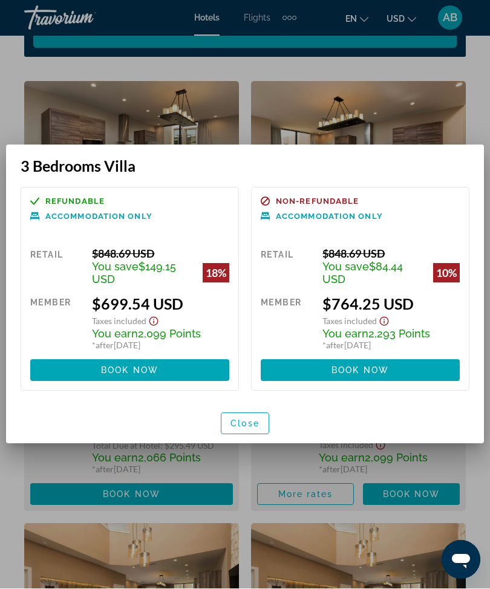
click at [247, 421] on span "Close" at bounding box center [244, 424] width 29 height 10
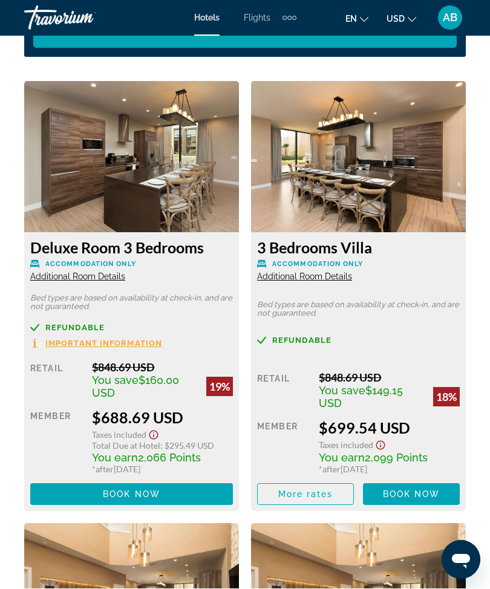
scroll to position [2070, 0]
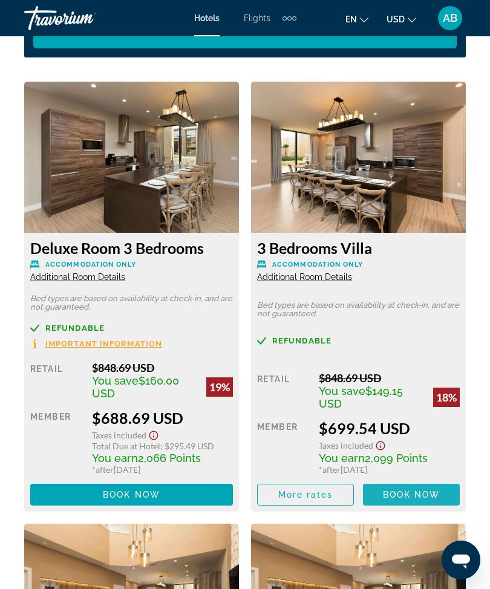
click at [436, 485] on span "Main content" at bounding box center [411, 494] width 97 height 29
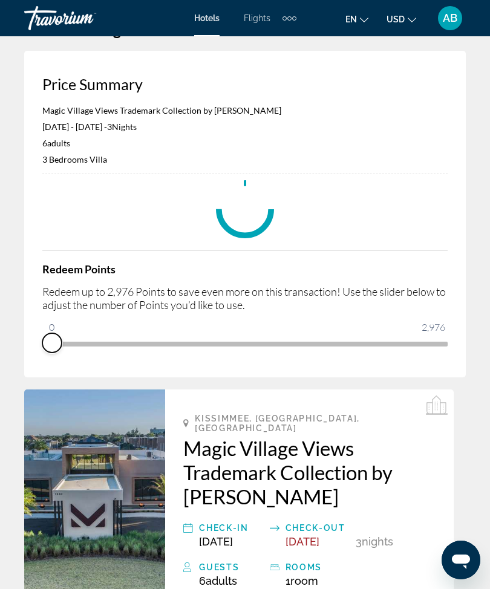
scroll to position [37, 0]
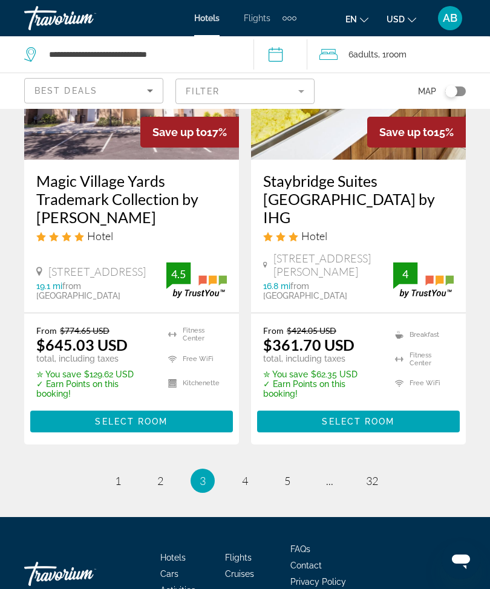
scroll to position [2621, 0]
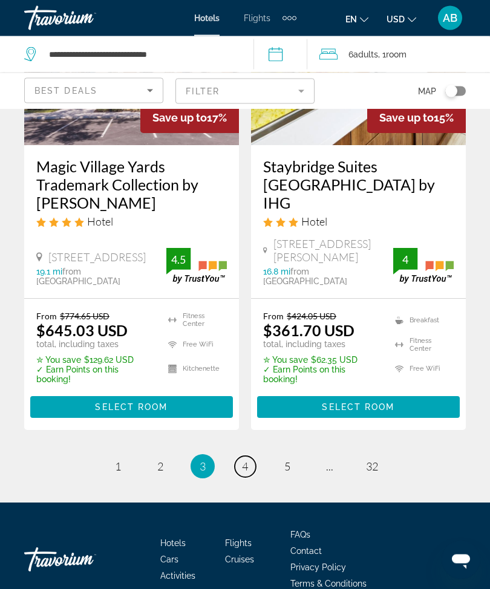
click at [248, 460] on span "4" at bounding box center [245, 466] width 6 height 13
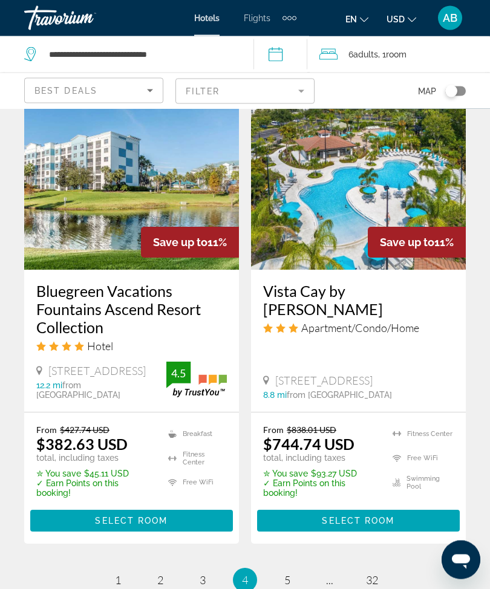
scroll to position [2567, 0]
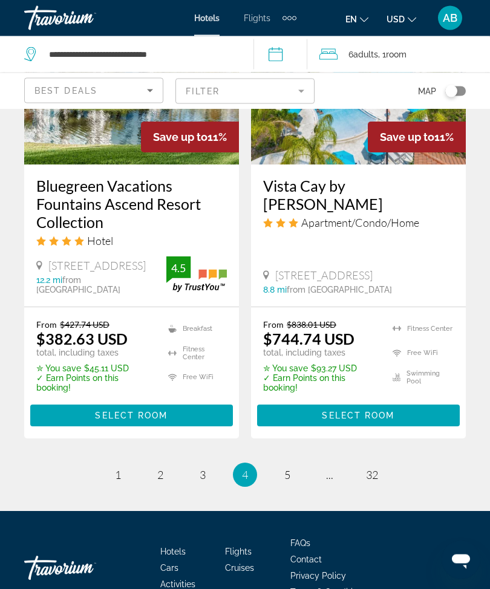
click at [299, 463] on ul "4 / 32 page 1 page 2 page 3 You're on page 4 page 5 page ... page 32" at bounding box center [244, 475] width 441 height 24
click at [287, 465] on link "page 5" at bounding box center [287, 475] width 21 height 21
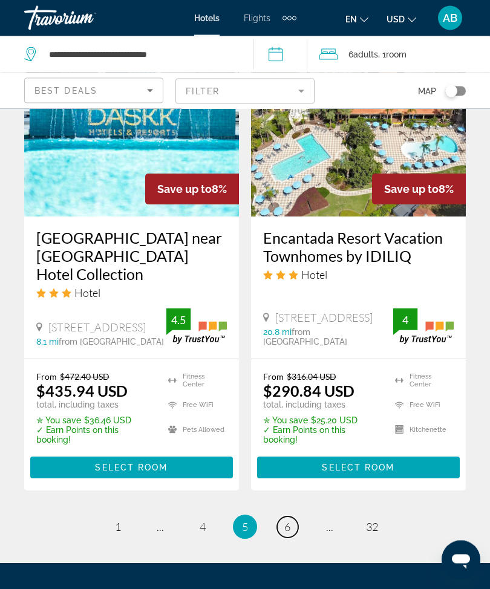
scroll to position [2580, 0]
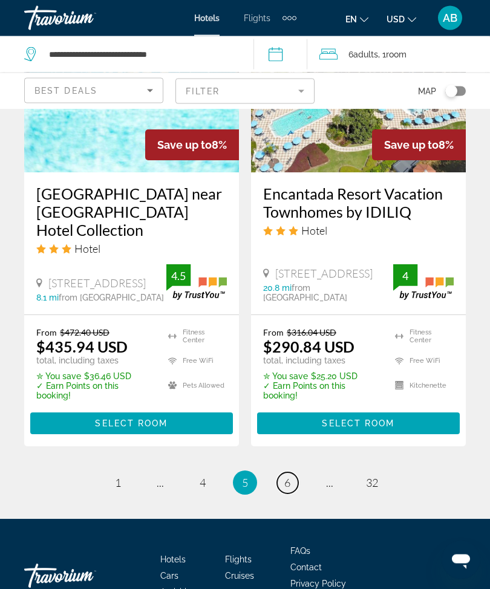
click at [284, 476] on span "6" at bounding box center [287, 482] width 6 height 13
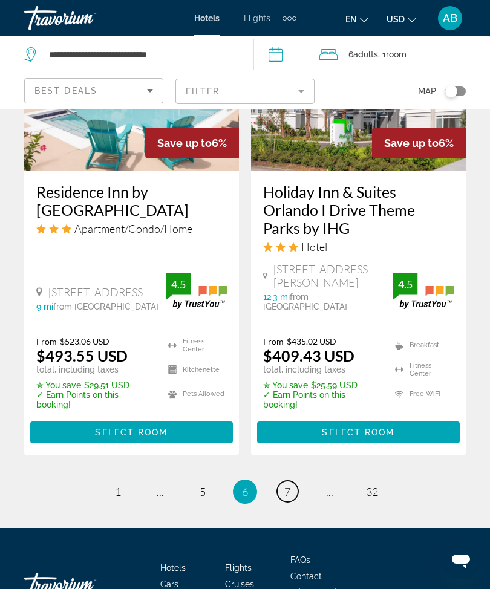
scroll to position [2625, 0]
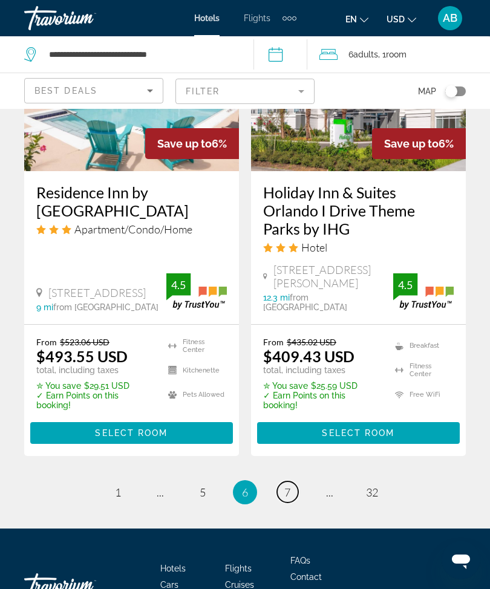
click at [296, 481] on link "page 7" at bounding box center [287, 491] width 21 height 21
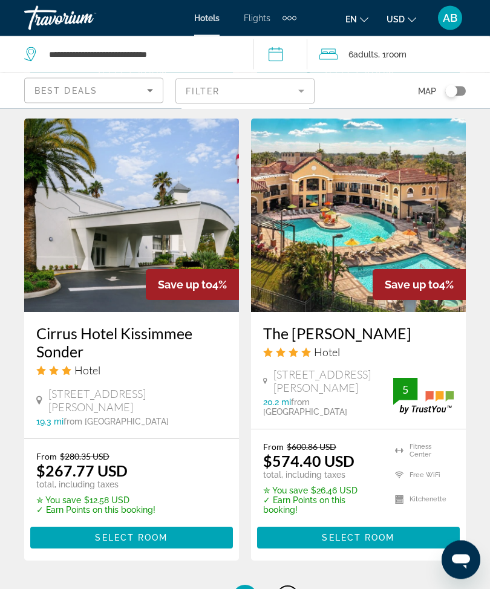
scroll to position [2510, 0]
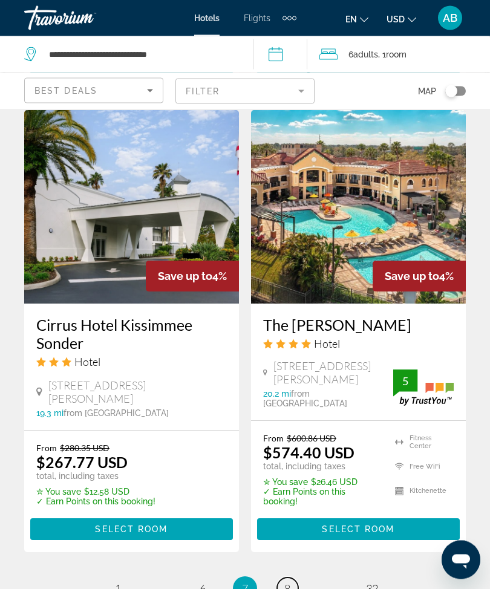
click at [297, 578] on link "page 8" at bounding box center [287, 588] width 21 height 21
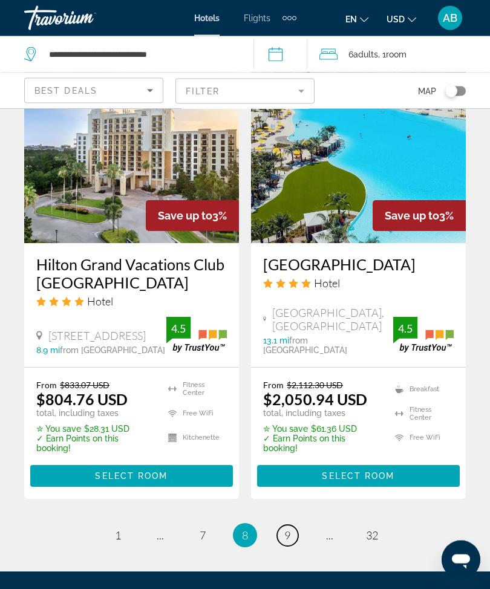
scroll to position [2626, 0]
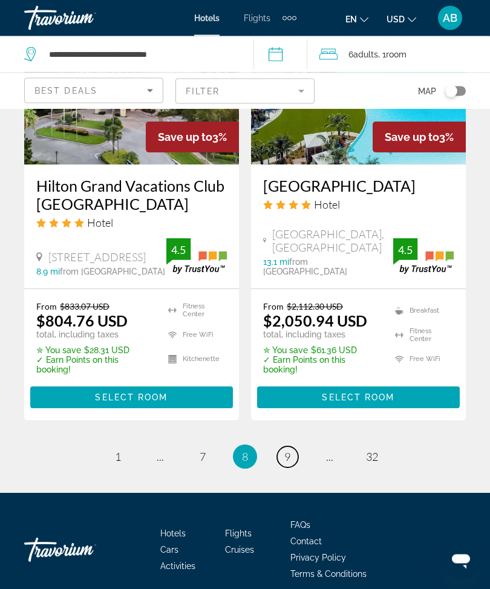
click at [286, 450] on span "9" at bounding box center [287, 456] width 6 height 13
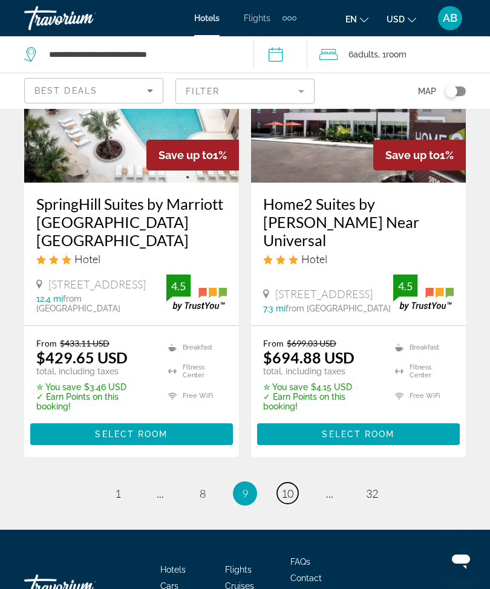
scroll to position [2603, 0]
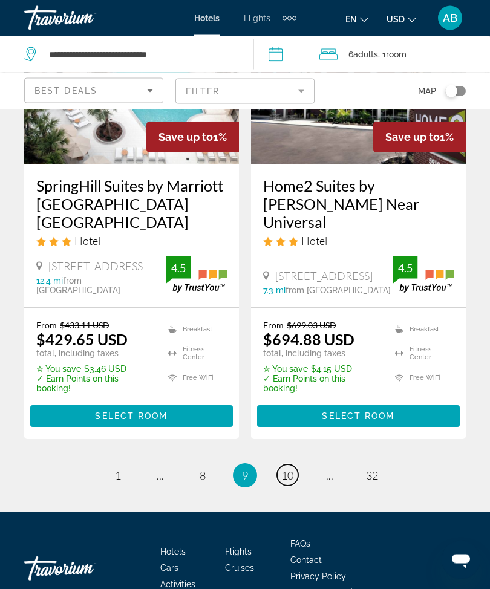
click at [290, 469] on span "10" at bounding box center [287, 475] width 12 height 13
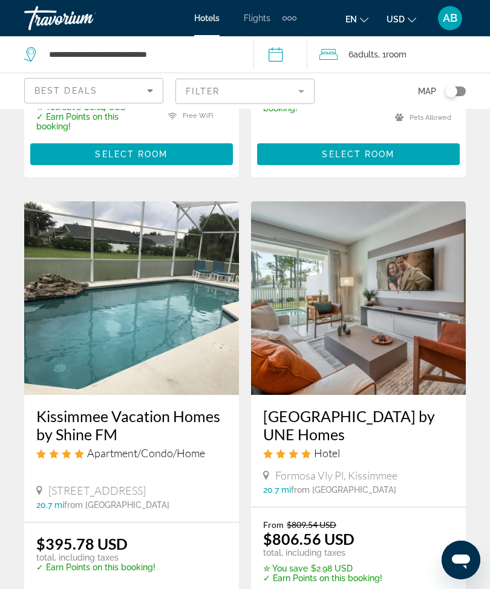
scroll to position [432, 0]
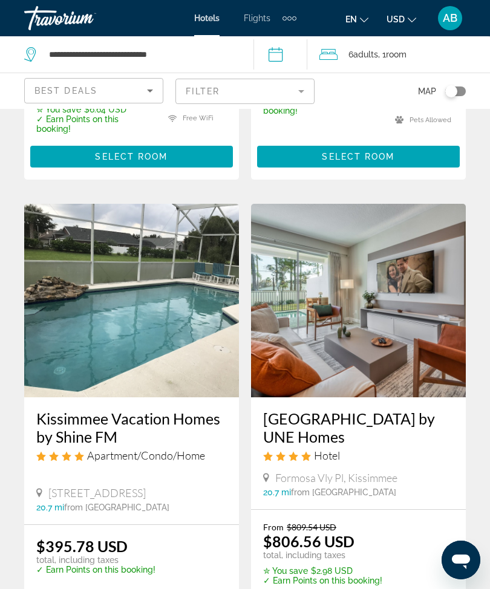
click at [412, 331] on img "Main content" at bounding box center [358, 300] width 215 height 193
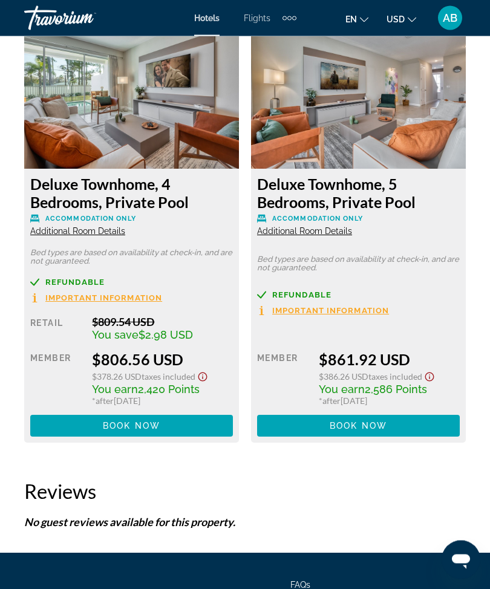
scroll to position [2064, 0]
click at [160, 422] on span "Book now" at bounding box center [131, 426] width 57 height 10
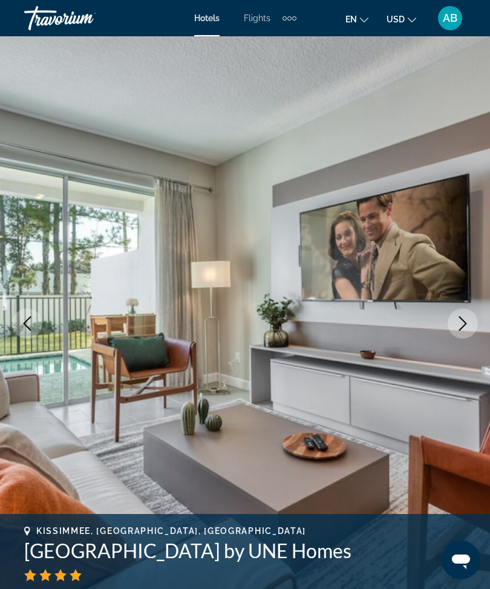
click at [463, 334] on button "Next image" at bounding box center [462, 323] width 30 height 30
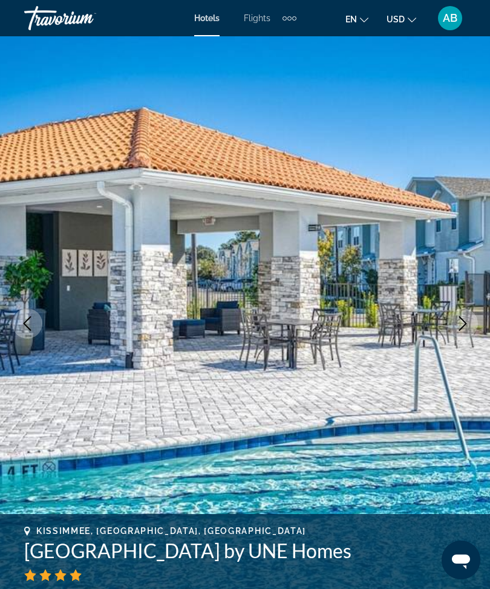
click at [454, 326] on button "Next image" at bounding box center [462, 323] width 30 height 30
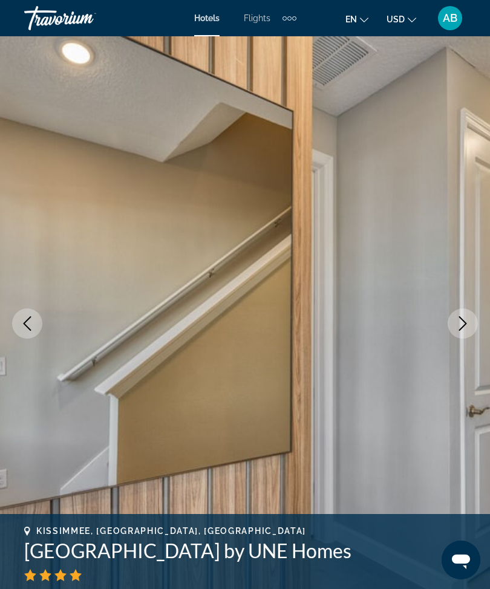
click at [456, 319] on icon "Next image" at bounding box center [462, 323] width 15 height 15
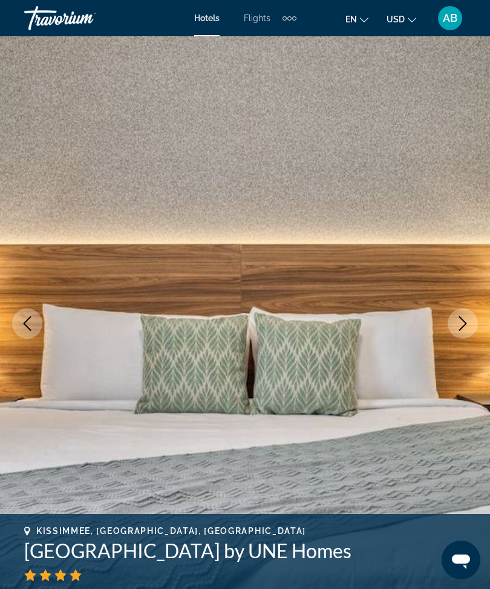
click at [464, 319] on icon "Next image" at bounding box center [462, 323] width 15 height 15
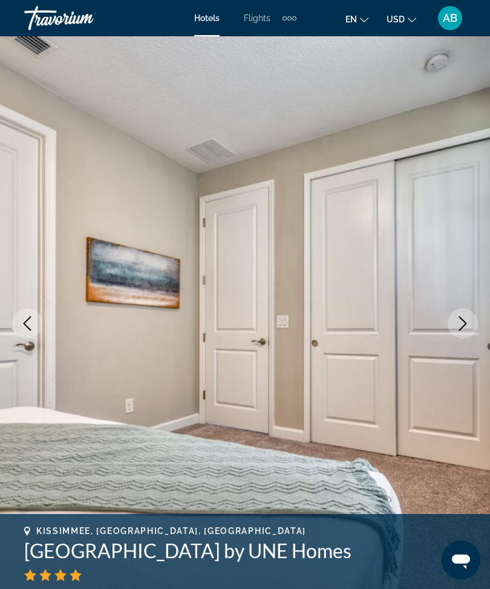
click at [467, 331] on button "Next image" at bounding box center [462, 323] width 30 height 30
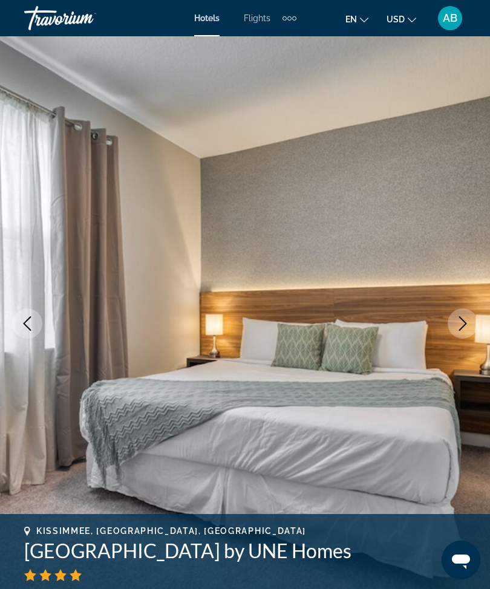
click at [461, 323] on icon "Next image" at bounding box center [462, 323] width 15 height 15
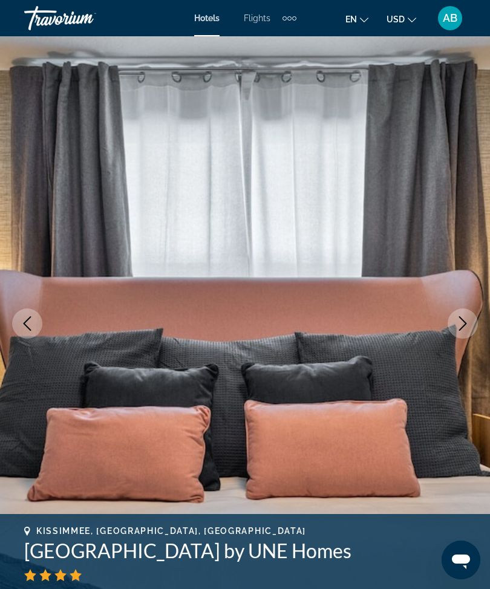
click at [460, 326] on icon "Next image" at bounding box center [462, 323] width 15 height 15
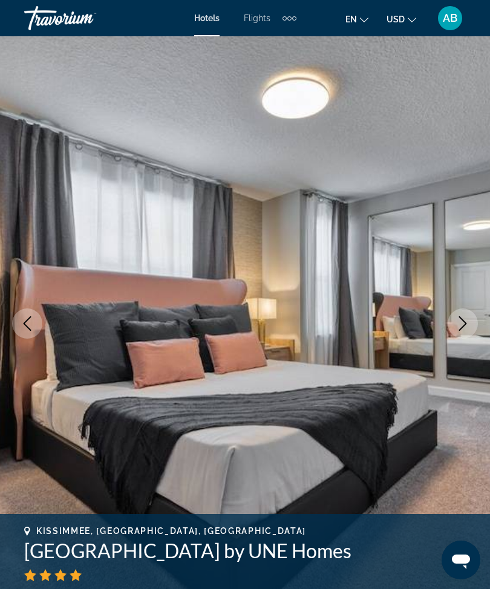
click at [459, 326] on icon "Next image" at bounding box center [462, 323] width 15 height 15
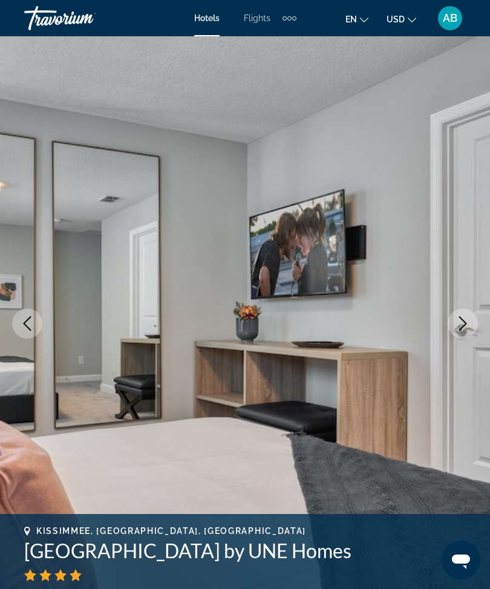
click at [462, 324] on icon "Next image" at bounding box center [462, 323] width 15 height 15
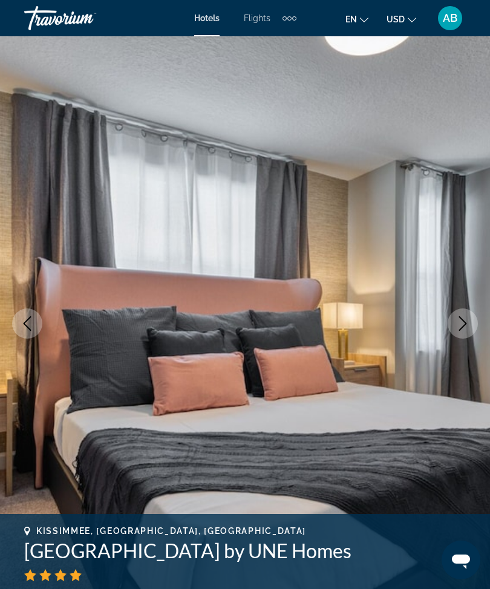
click at [461, 329] on icon "Next image" at bounding box center [462, 323] width 15 height 15
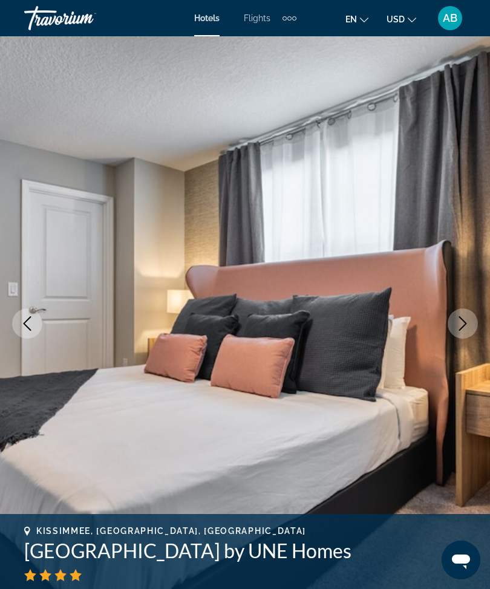
click at [460, 335] on button "Next image" at bounding box center [462, 323] width 30 height 30
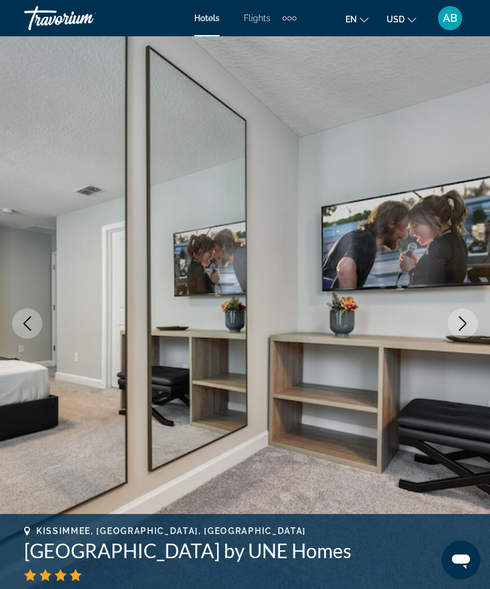
click at [462, 337] on button "Next image" at bounding box center [462, 323] width 30 height 30
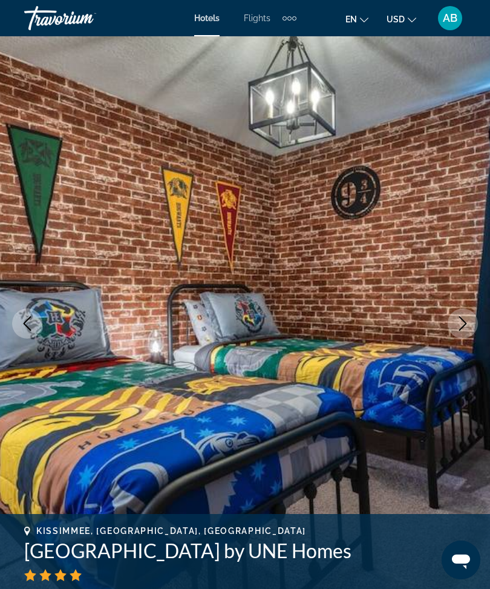
click at [466, 337] on button "Next image" at bounding box center [462, 323] width 30 height 30
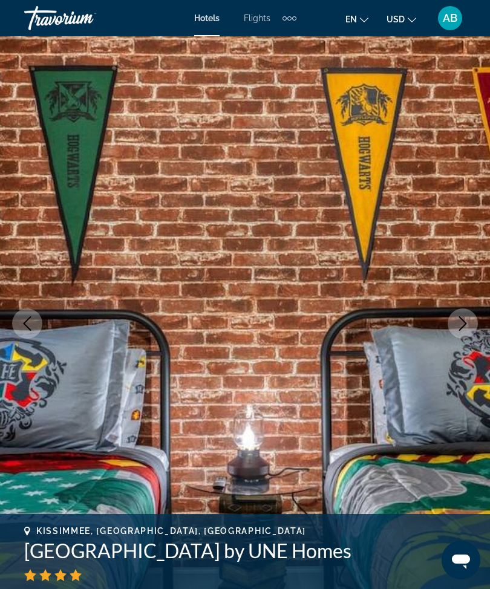
click at [461, 319] on icon "Next image" at bounding box center [462, 323] width 15 height 15
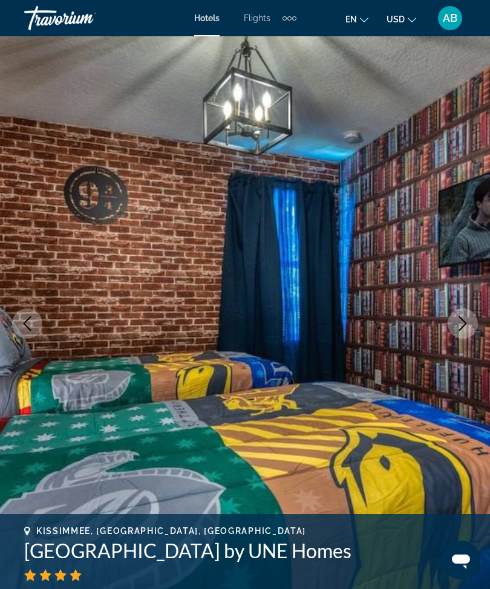
click at [464, 317] on icon "Next image" at bounding box center [462, 323] width 15 height 15
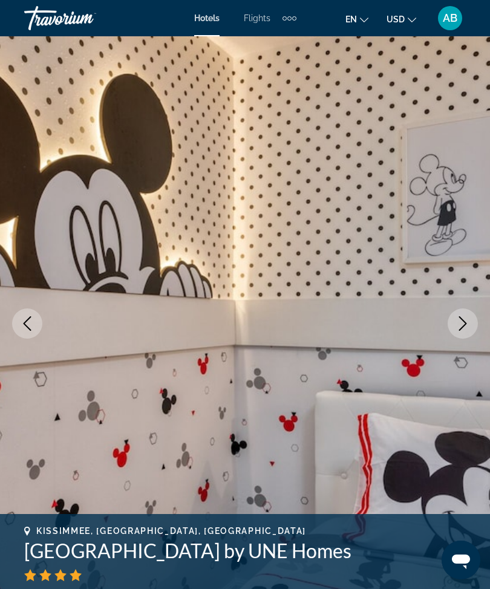
click at [458, 322] on icon "Next image" at bounding box center [462, 323] width 15 height 15
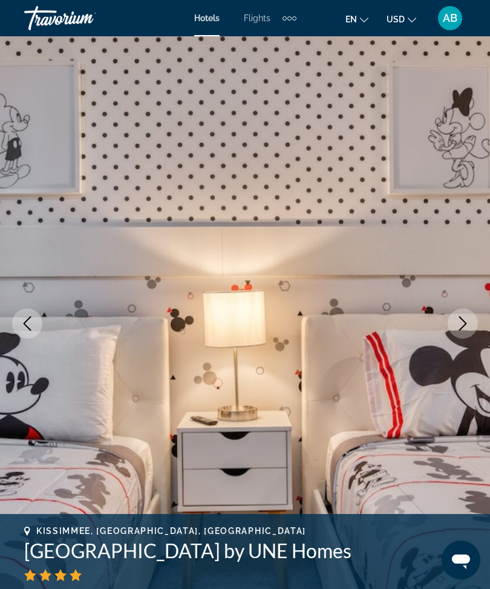
click at [468, 325] on icon "Next image" at bounding box center [462, 323] width 15 height 15
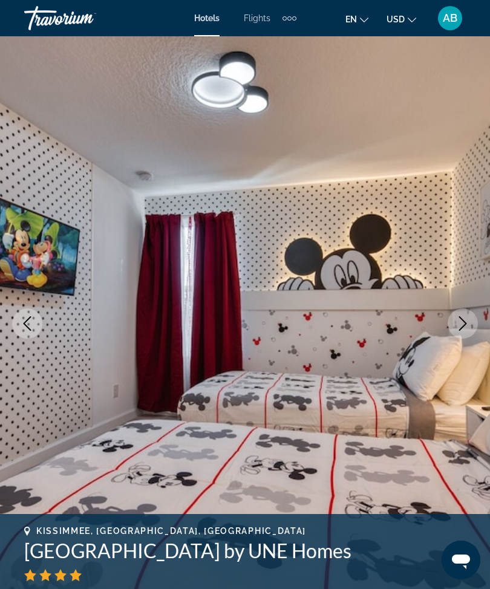
click at [461, 326] on icon "Next image" at bounding box center [462, 323] width 15 height 15
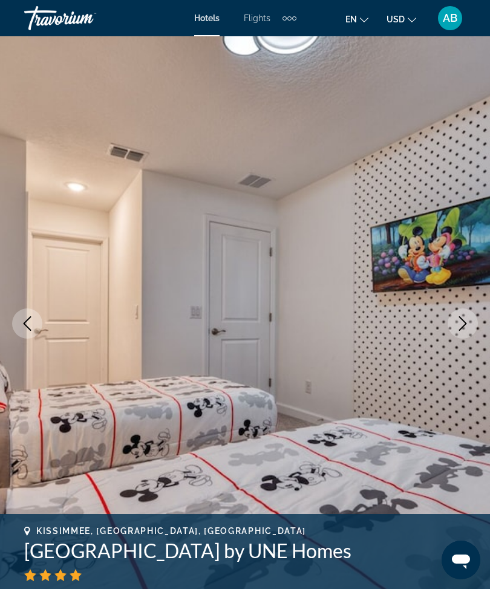
click at [464, 317] on icon "Next image" at bounding box center [462, 323] width 15 height 15
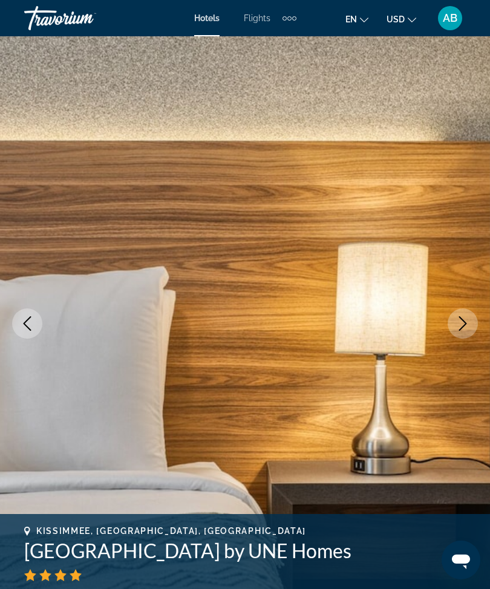
click at [470, 316] on button "Next image" at bounding box center [462, 323] width 30 height 30
